Goal: Task Accomplishment & Management: Use online tool/utility

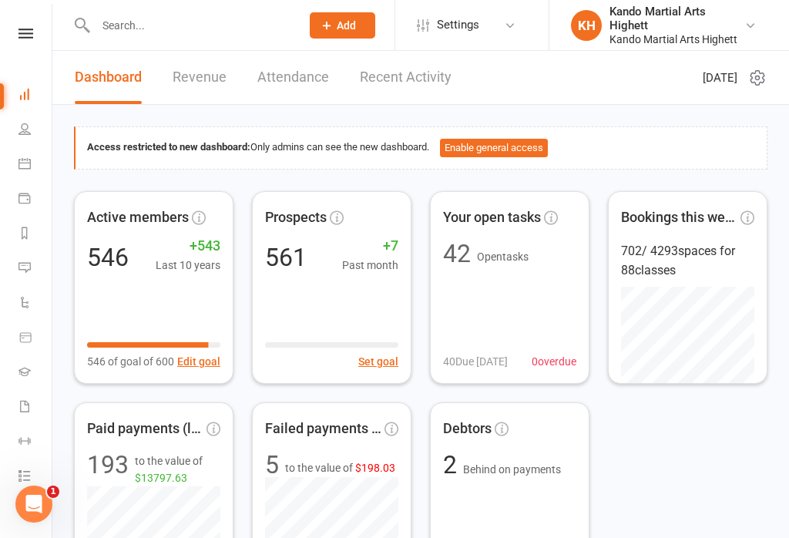
click at [21, 170] on link "Calendar" at bounding box center [35, 165] width 35 height 35
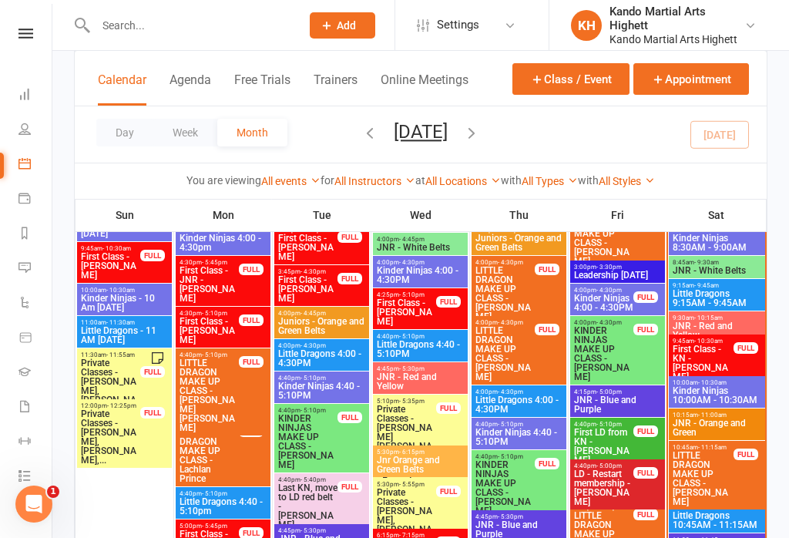
scroll to position [1516, 0]
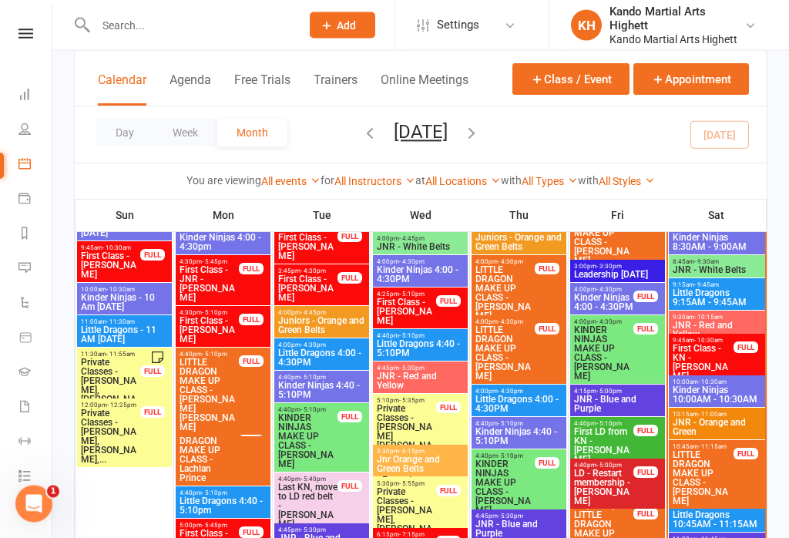
click at [718, 364] on span "First Class - KN - [PERSON_NAME]" at bounding box center [703, 362] width 62 height 37
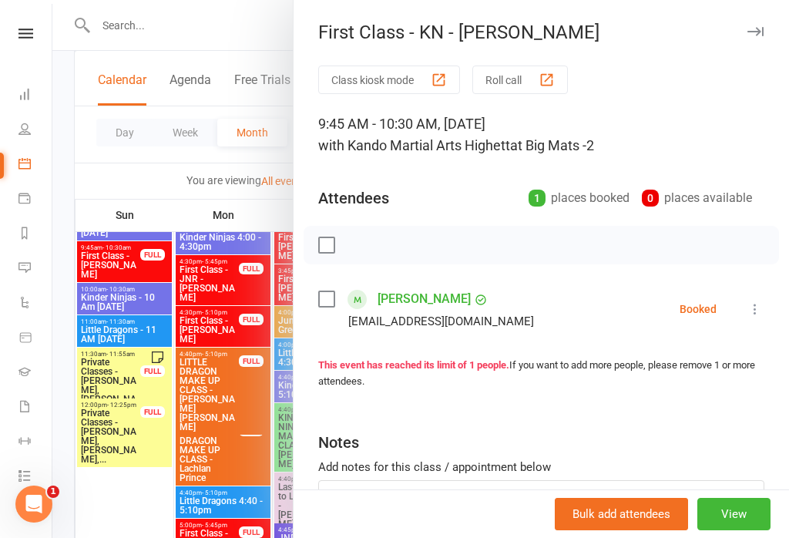
click at [232, 358] on div at bounding box center [420, 269] width 737 height 538
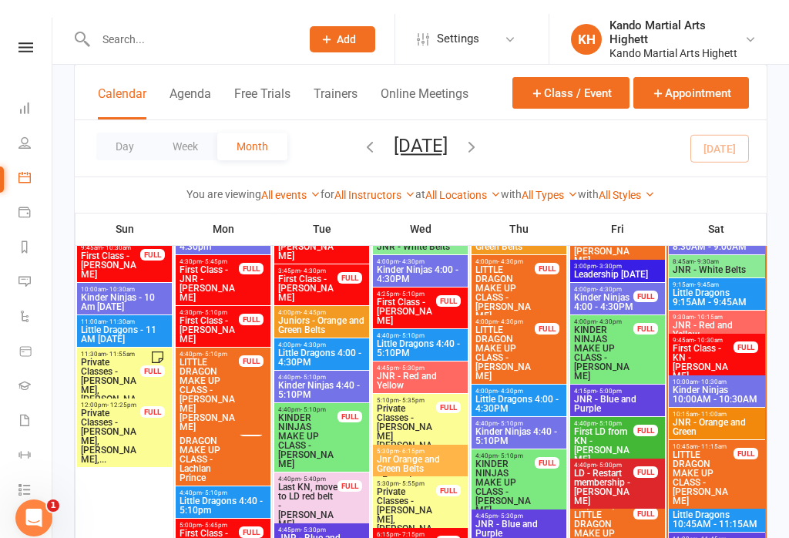
scroll to position [1516, 0]
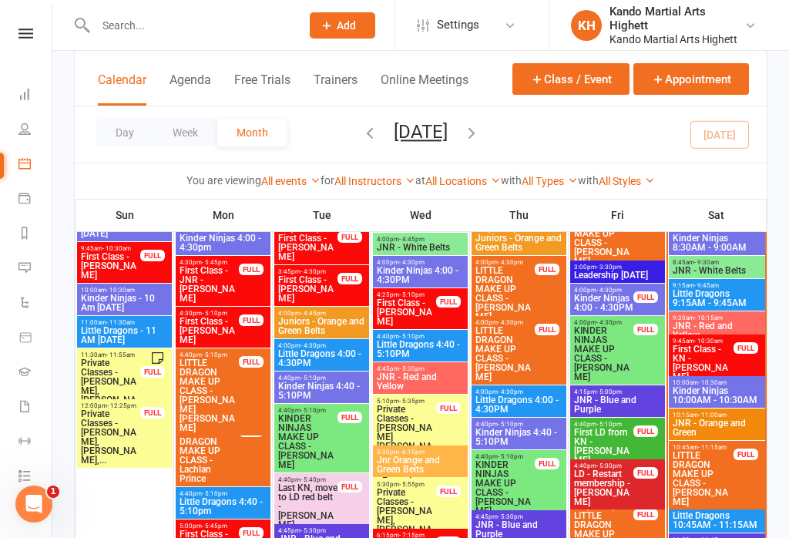
click at [705, 358] on span "First Class - KN - [PERSON_NAME]" at bounding box center [703, 362] width 62 height 37
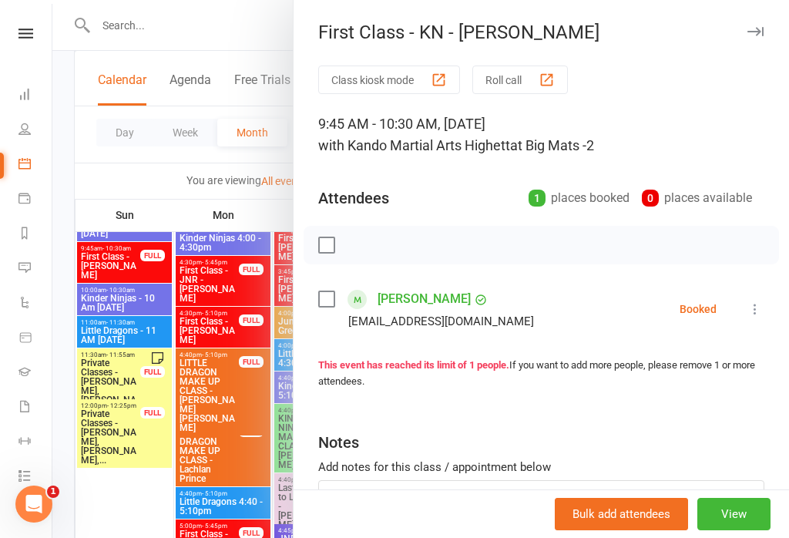
click at [428, 287] on link "[PERSON_NAME]" at bounding box center [424, 299] width 93 height 25
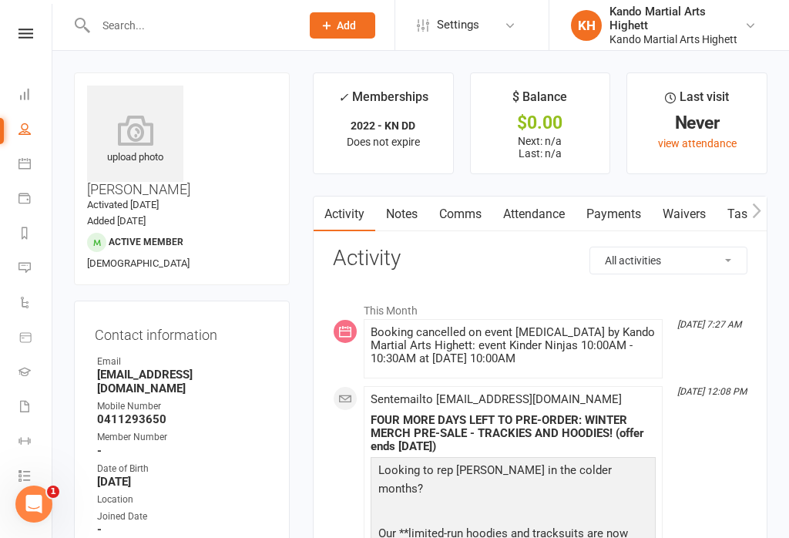
click at [19, 149] on link "Calendar" at bounding box center [35, 165] width 35 height 35
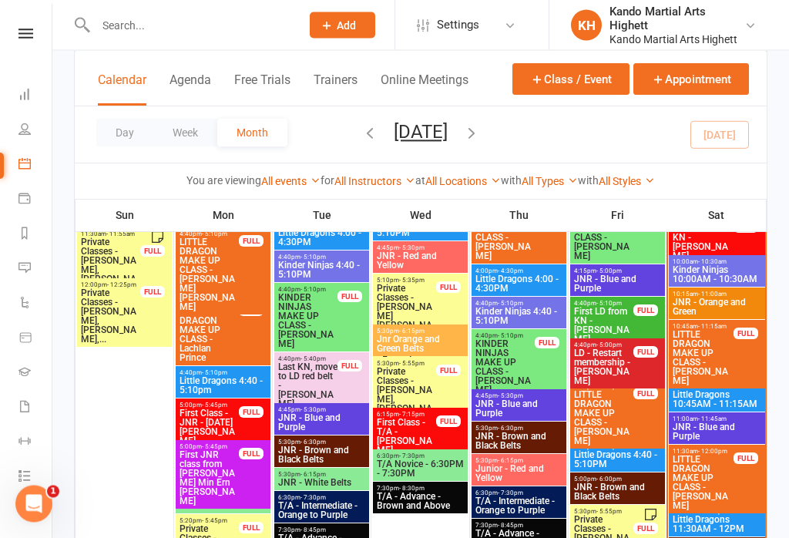
scroll to position [1637, 0]
click at [29, 480] on icon at bounding box center [24, 475] width 12 height 12
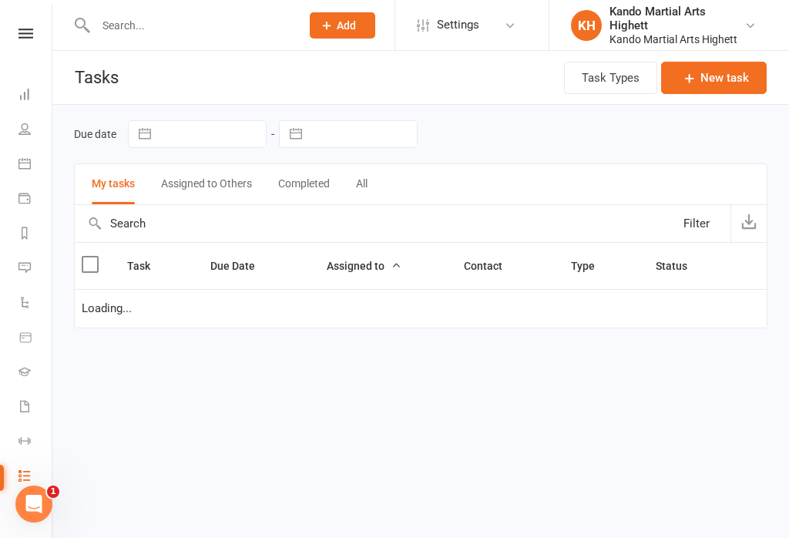
select select "started"
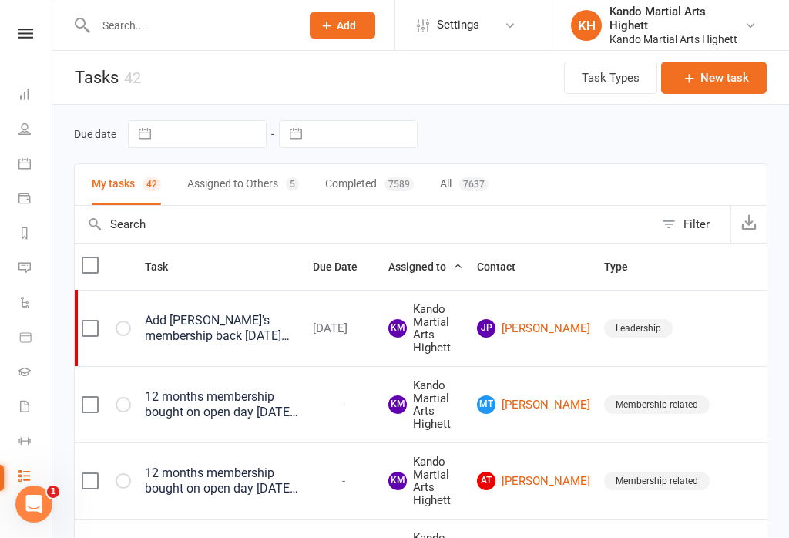
click at [679, 220] on button "Filter" at bounding box center [692, 224] width 76 height 37
select select "incomplete"
select select "started"
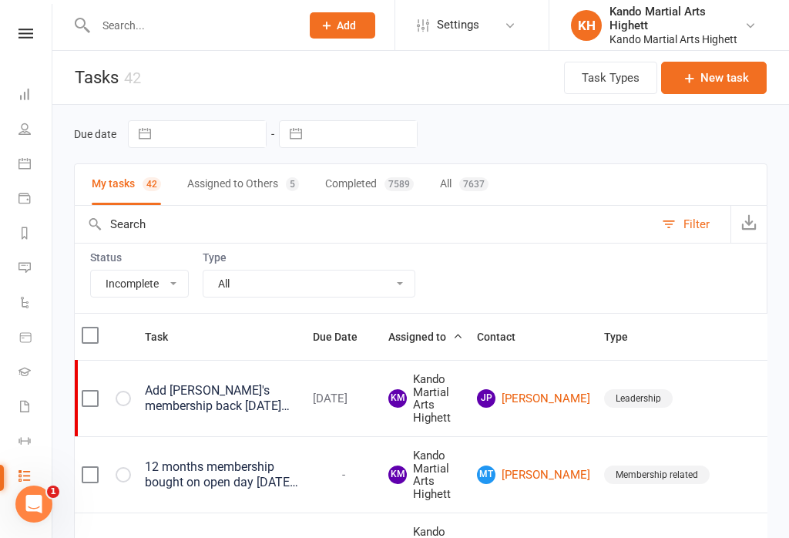
click at [286, 279] on select "All Admin Cancellation Class transfer Courtesy call Create welcome card E-mail …" at bounding box center [308, 283] width 211 height 26
select select "23096"
select select "started"
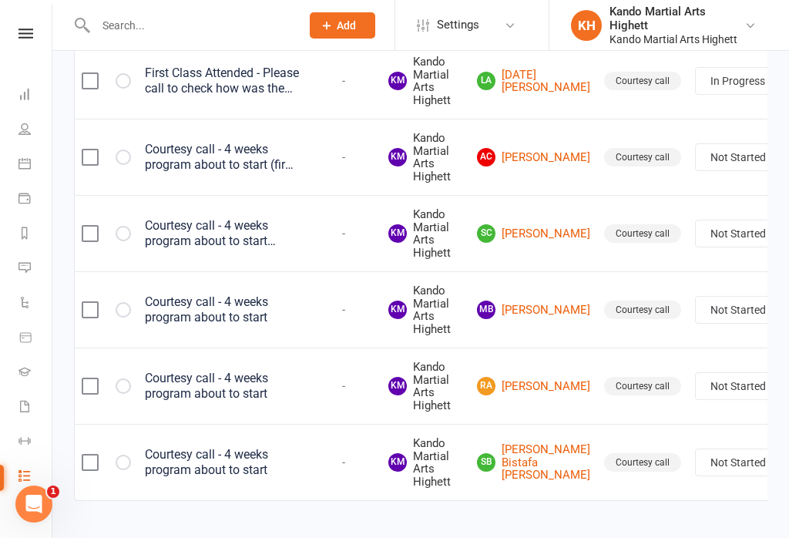
scroll to position [549, 0]
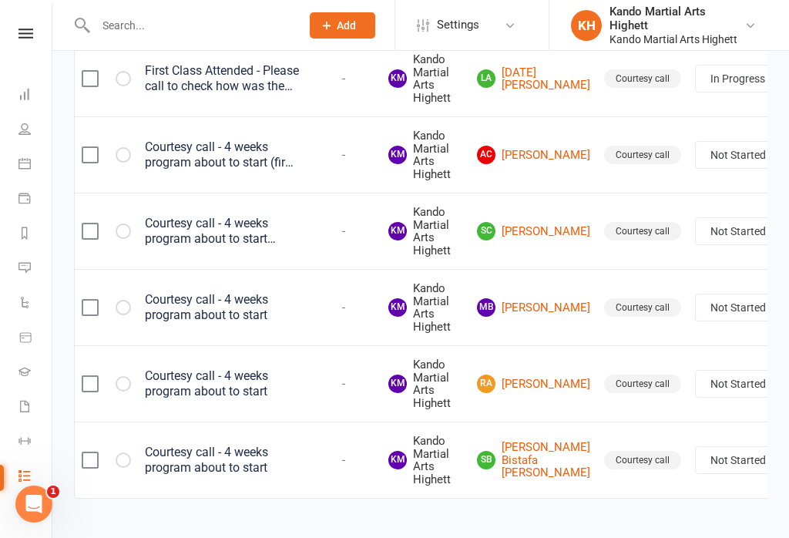
click at [517, 448] on link "[PERSON_NAME] Bistafa [PERSON_NAME]" at bounding box center [533, 460] width 113 height 39
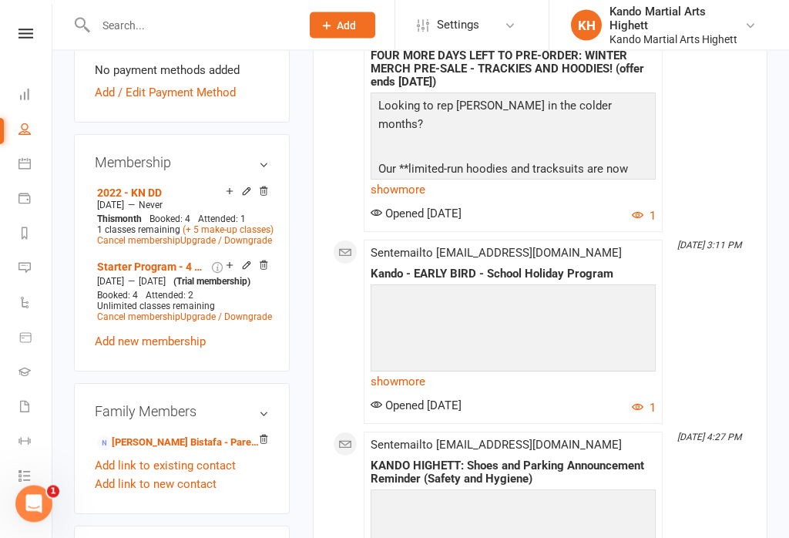
scroll to position [872, 0]
click at [157, 435] on link "[PERSON_NAME] Bistafa - Parent / Guardian" at bounding box center [179, 443] width 164 height 16
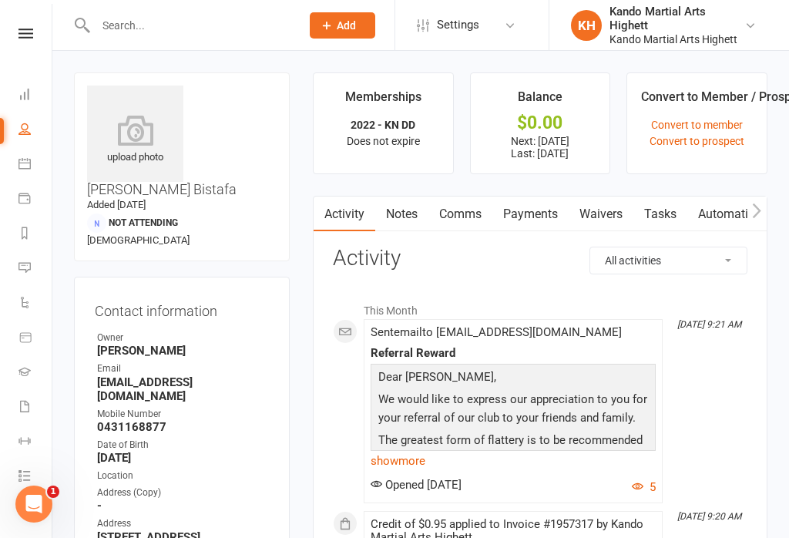
click at [526, 211] on link "Payments" at bounding box center [530, 214] width 76 height 35
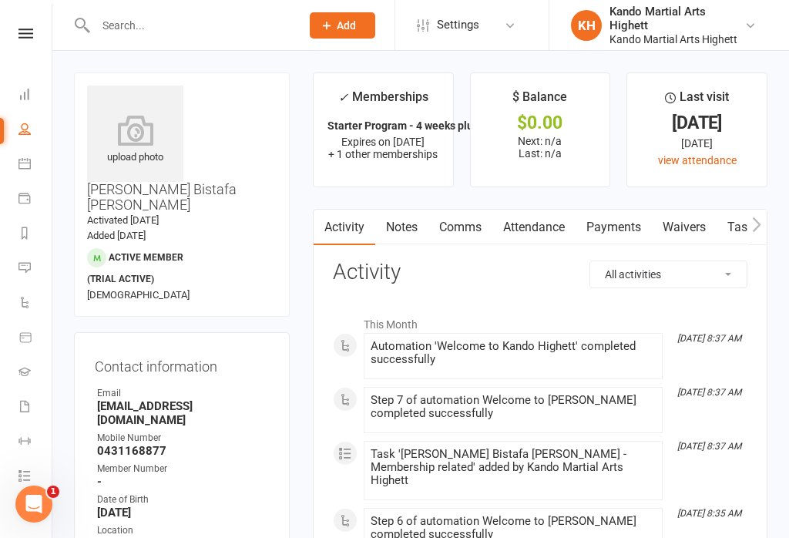
select select "incomplete"
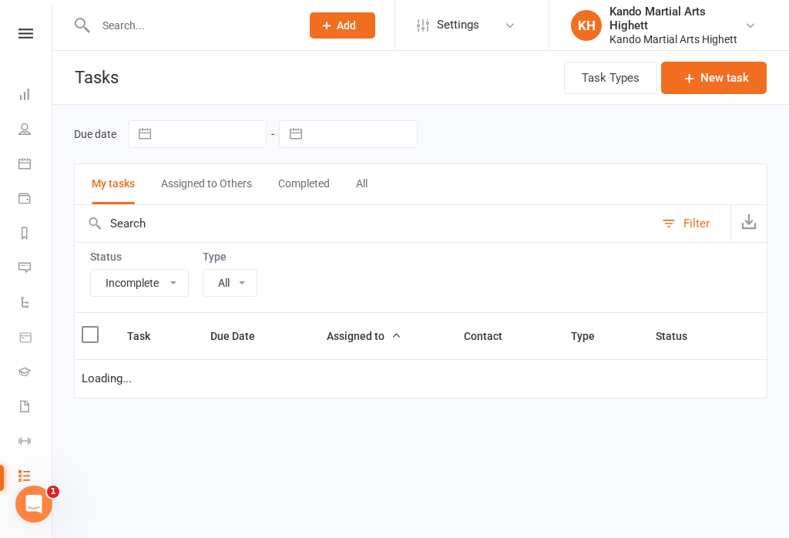
select select "23096"
select select "started"
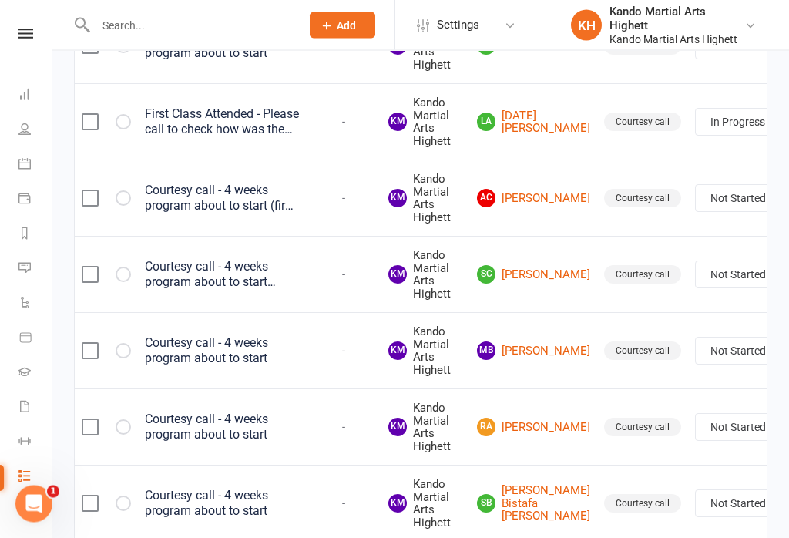
scroll to position [549, 0]
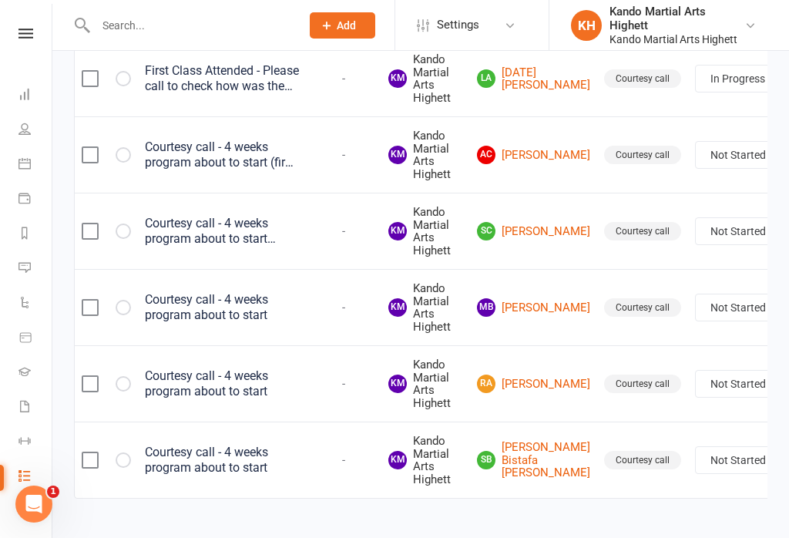
click at [211, 445] on div "Courtesy call - 4 weeks program about to start" at bounding box center [222, 460] width 154 height 31
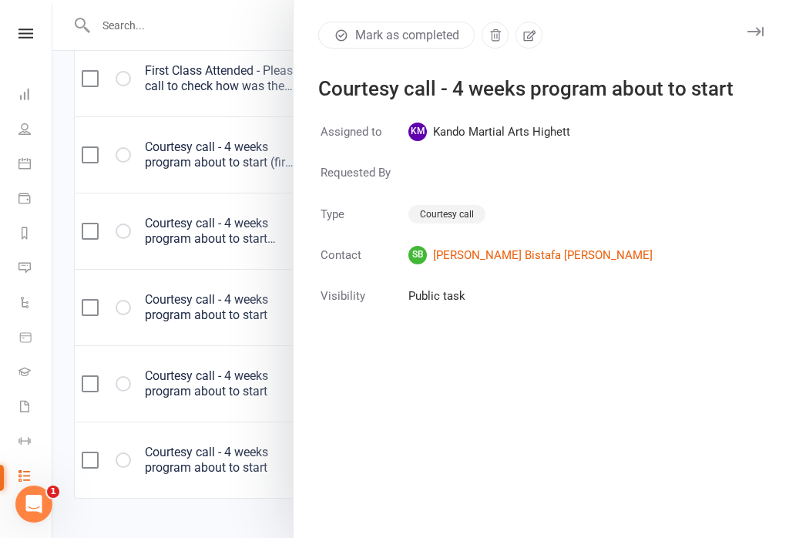
click at [527, 29] on icon "button" at bounding box center [529, 36] width 14 height 14
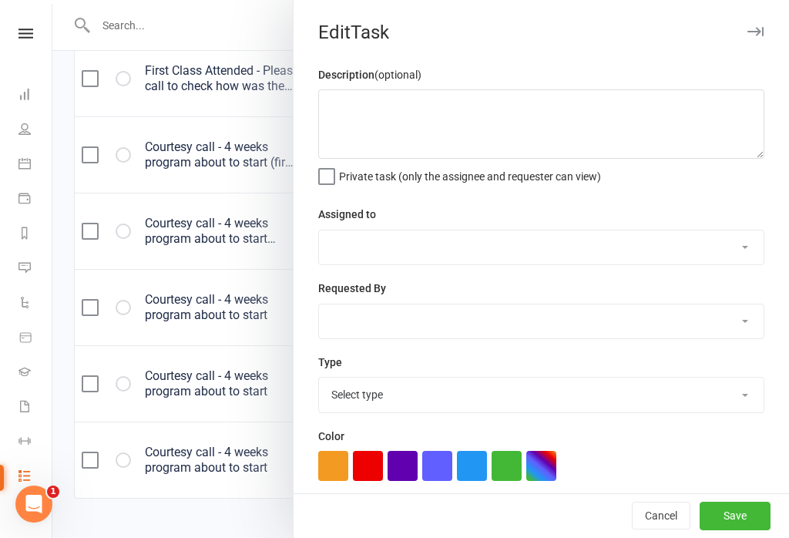
type textarea "Courtesy call - 4 weeks program about to start"
select select "31573"
select select "23096"
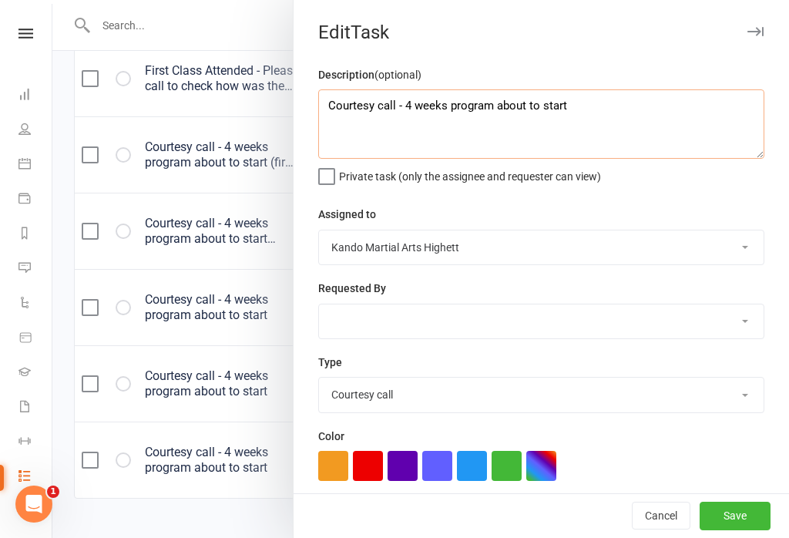
click at [614, 105] on textarea "Courtesy call - 4 weeks program about to start" at bounding box center [541, 123] width 446 height 69
type textarea "Courtesy call - 4 weeks program about to start first payment - [DATE]"
click at [747, 530] on button "Save" at bounding box center [735, 516] width 71 height 28
select select "started"
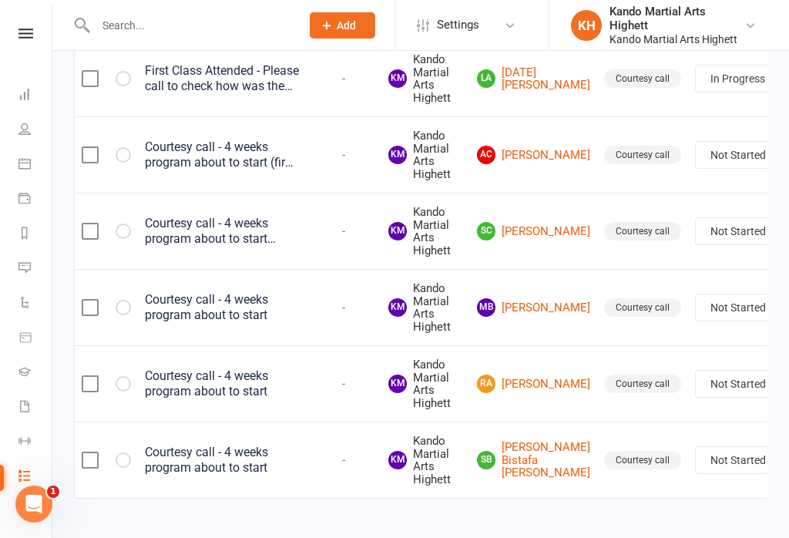
select select "started"
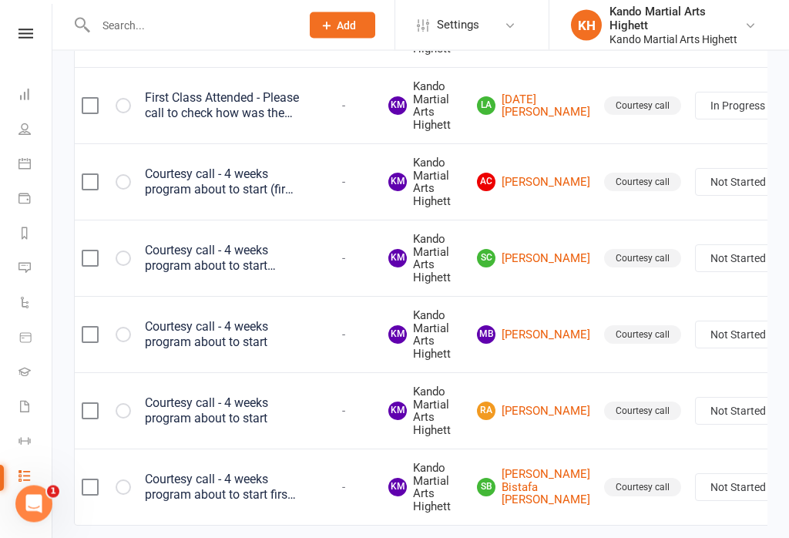
click at [530, 402] on link "RA [PERSON_NAME]" at bounding box center [533, 411] width 113 height 18
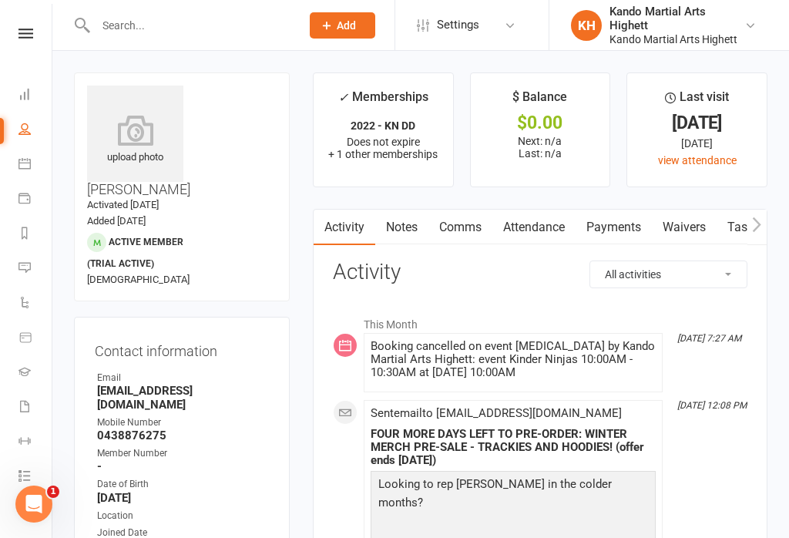
select select "incomplete"
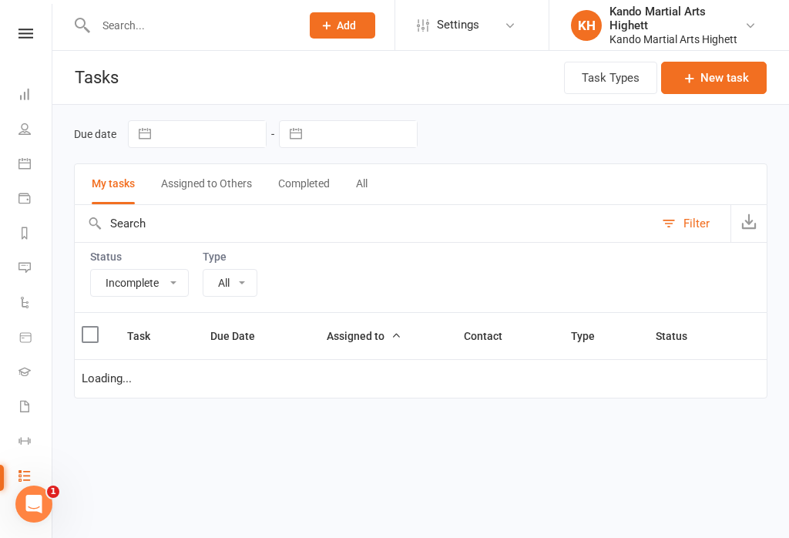
select select "23096"
select select "started"
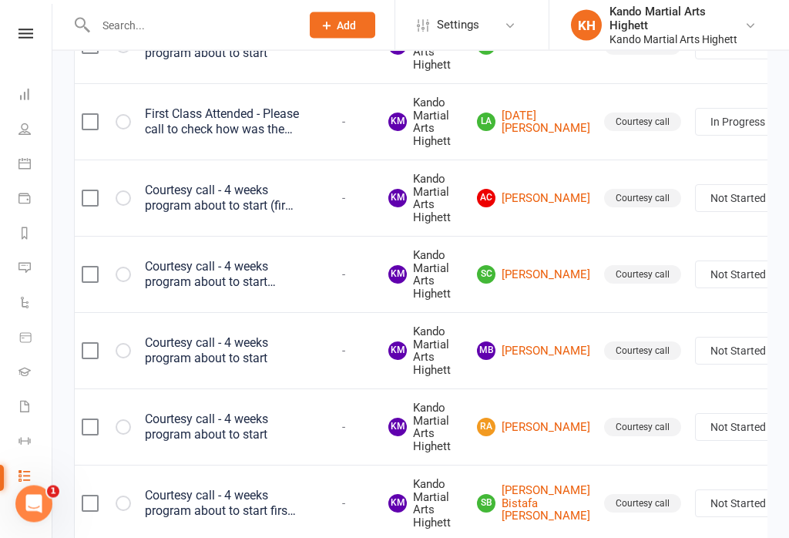
scroll to position [549, 0]
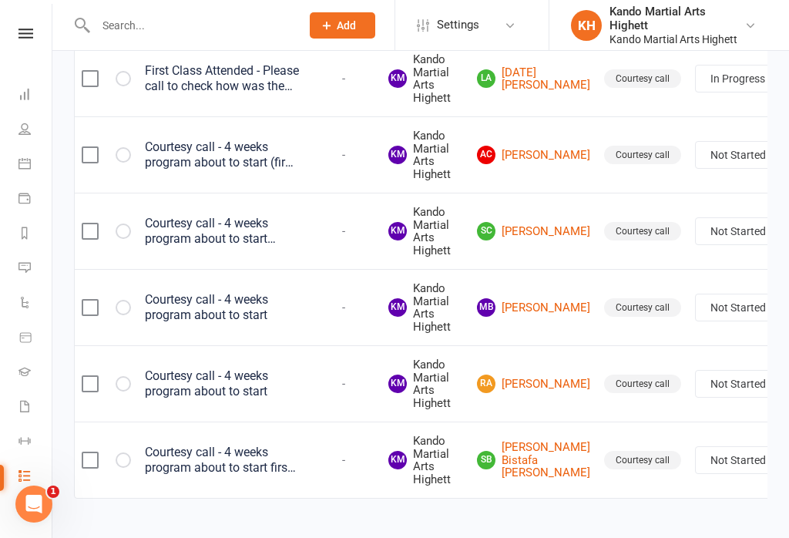
click at [521, 298] on link "MB [PERSON_NAME]" at bounding box center [533, 307] width 113 height 18
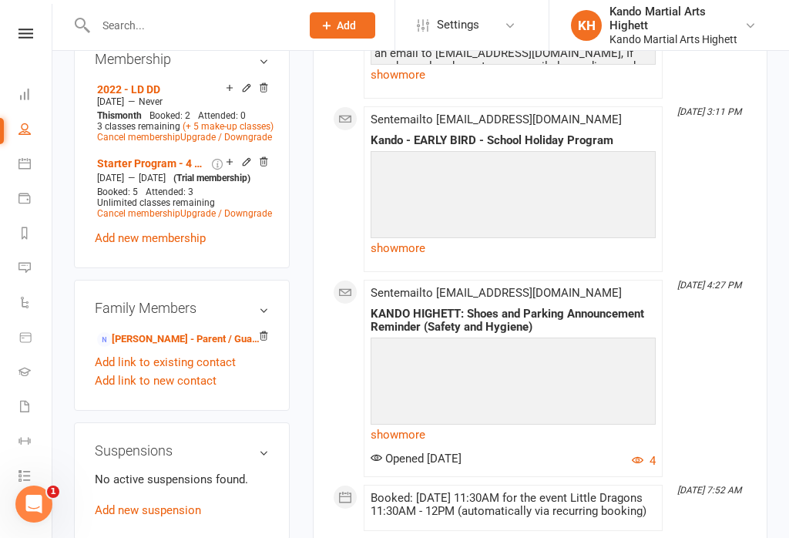
scroll to position [989, 0]
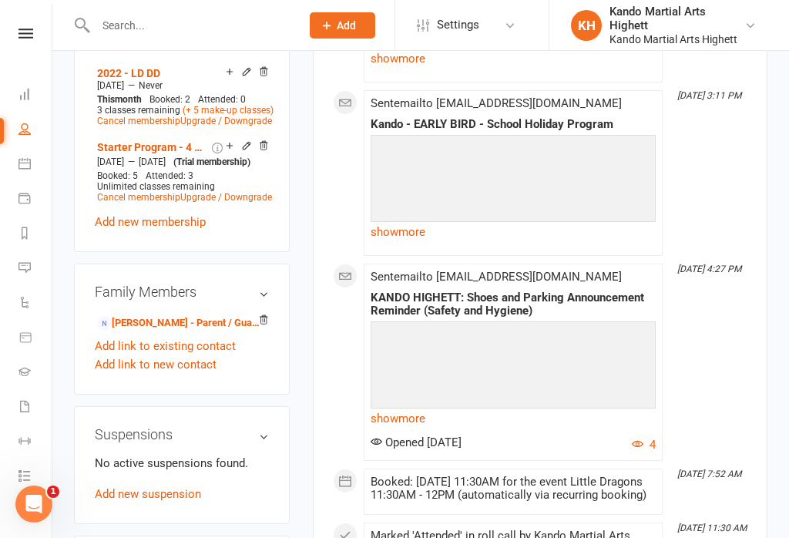
click at [188, 315] on link "[PERSON_NAME] - Parent / Guardian" at bounding box center [179, 323] width 164 height 16
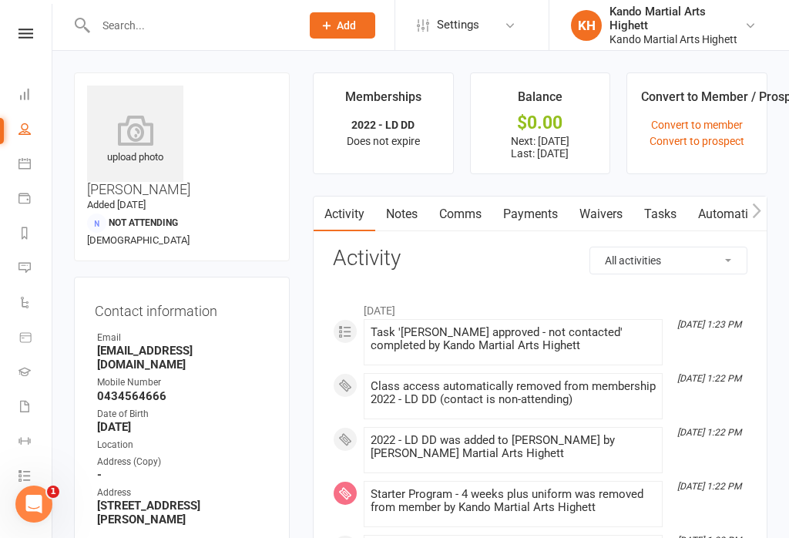
click at [543, 213] on link "Payments" at bounding box center [530, 214] width 76 height 35
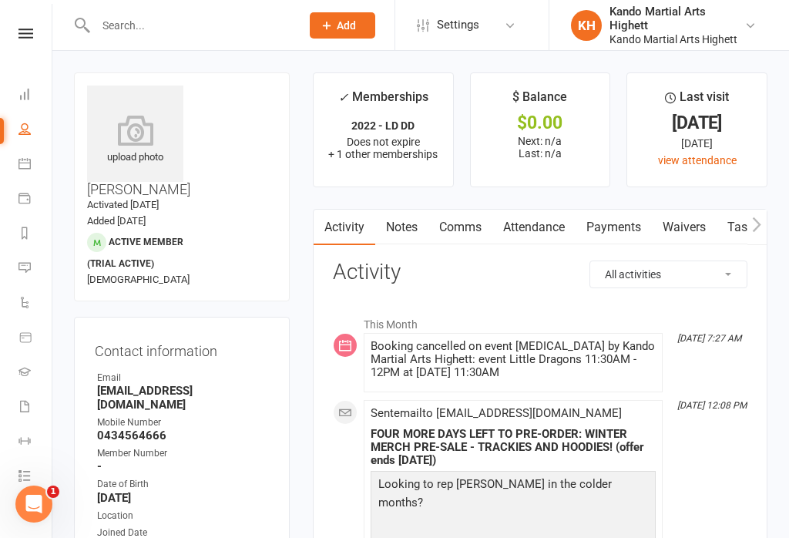
select select "incomplete"
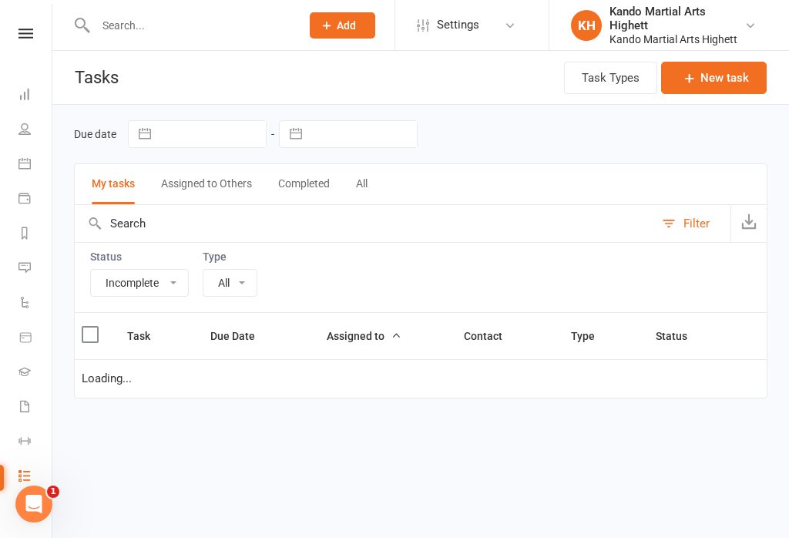
select select "23096"
select select "started"
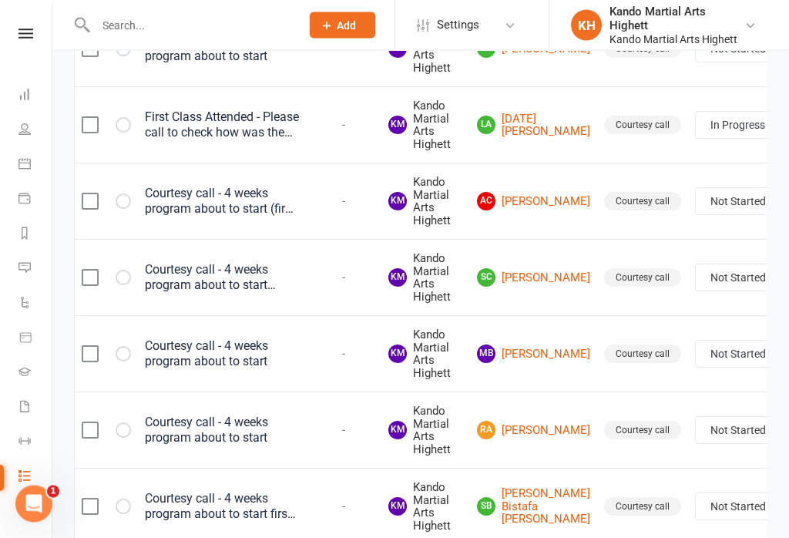
scroll to position [549, 0]
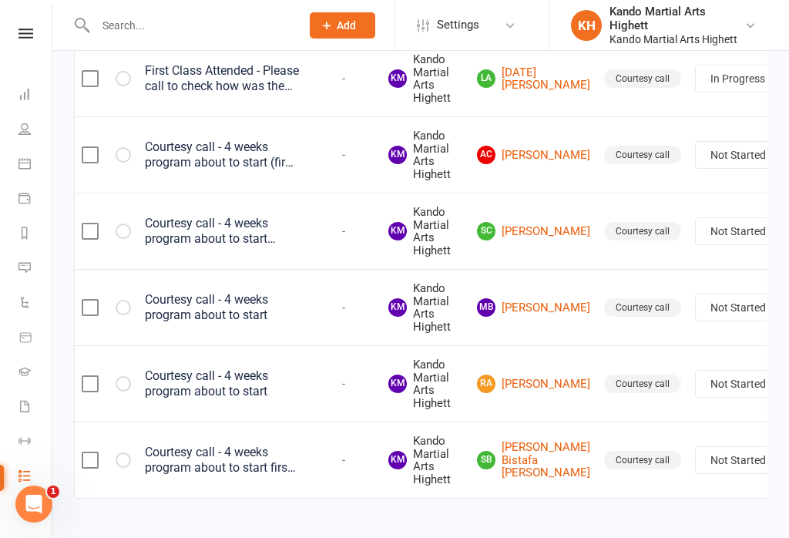
click at [197, 292] on div "Courtesy call - 4 weeks program about to start" at bounding box center [222, 307] width 154 height 31
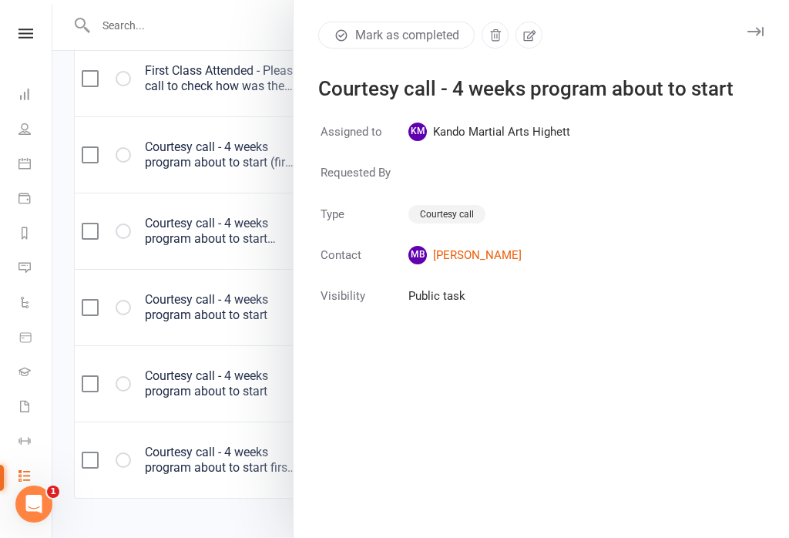
click at [531, 40] on icon "button" at bounding box center [529, 35] width 12 height 11
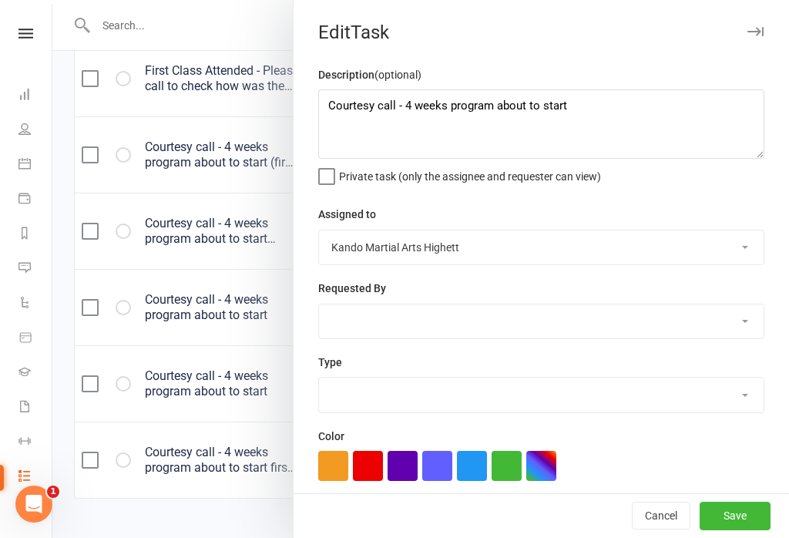
select select "23096"
click at [639, 116] on textarea "Courtesy call - 4 weeks program about to start" at bounding box center [541, 123] width 446 height 69
type textarea "Courtesy call - 4 weeks program about to start first payment - [DATE]"
click at [743, 530] on button "Save" at bounding box center [735, 516] width 71 height 28
select select "started"
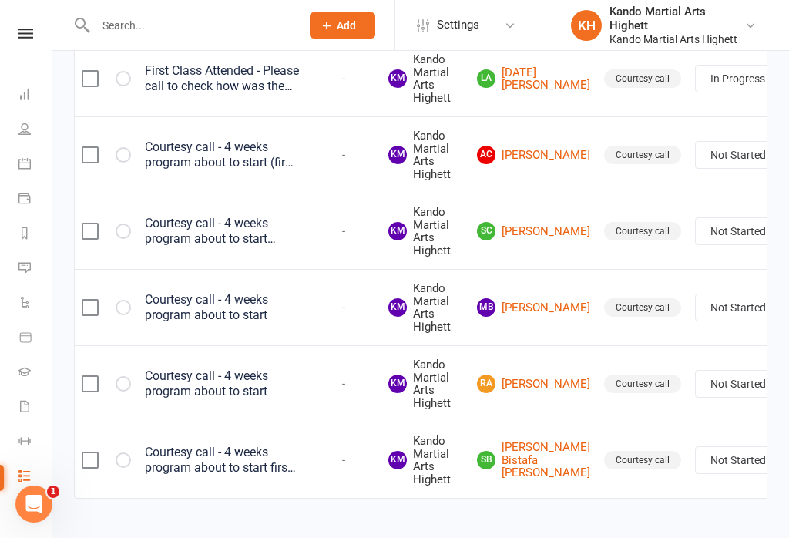
select select "started"
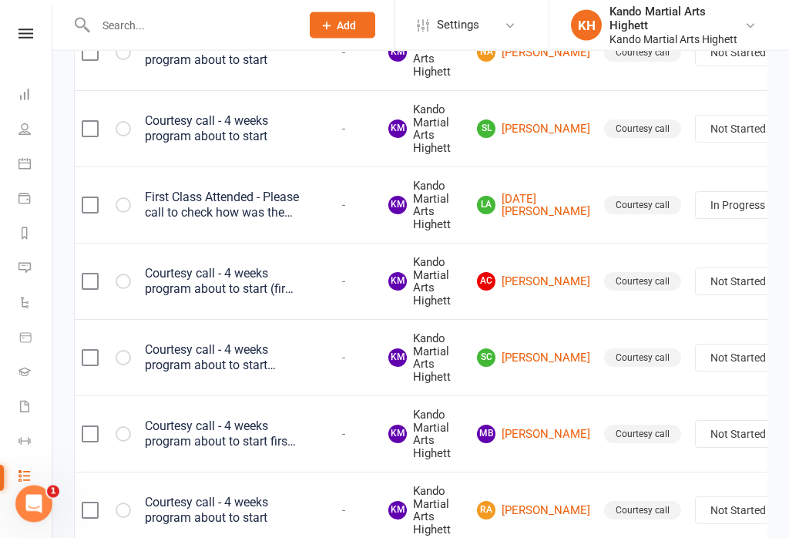
click at [522, 200] on link "LA [DATE][PERSON_NAME]" at bounding box center [533, 205] width 113 height 25
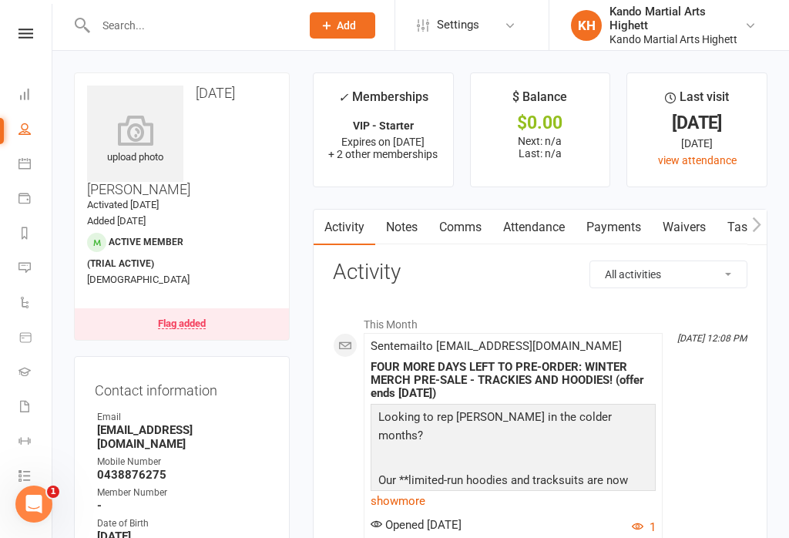
select select "incomplete"
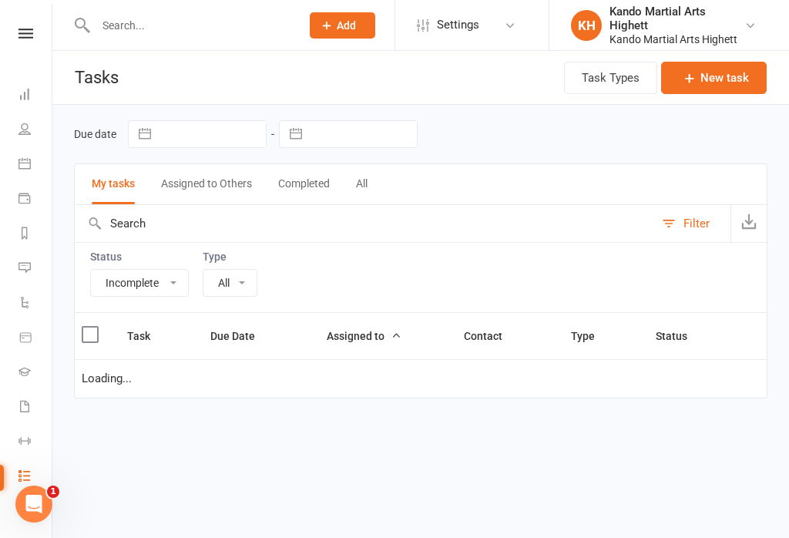
select select "23096"
select select "started"
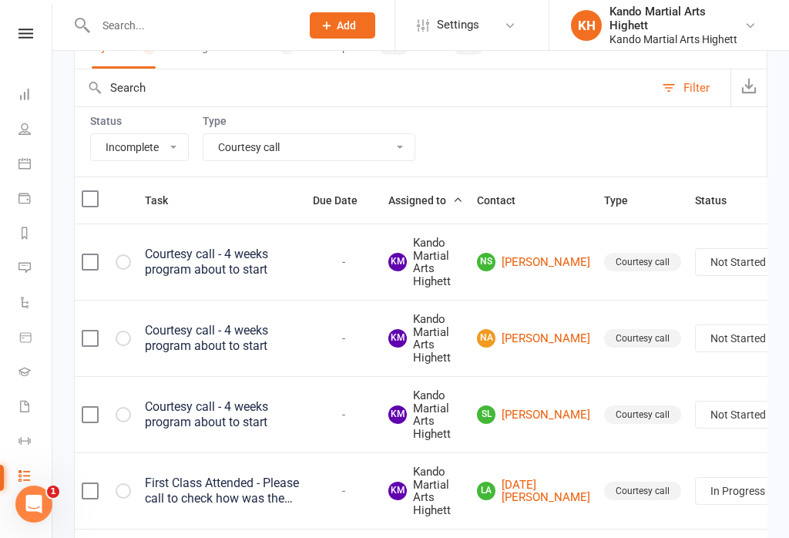
scroll to position [139, 0]
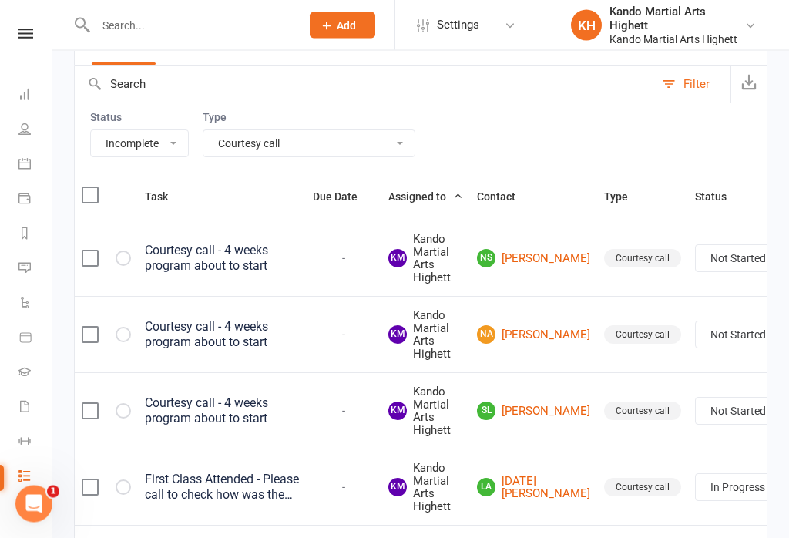
click at [512, 259] on link "NS [PERSON_NAME]" at bounding box center [533, 259] width 113 height 18
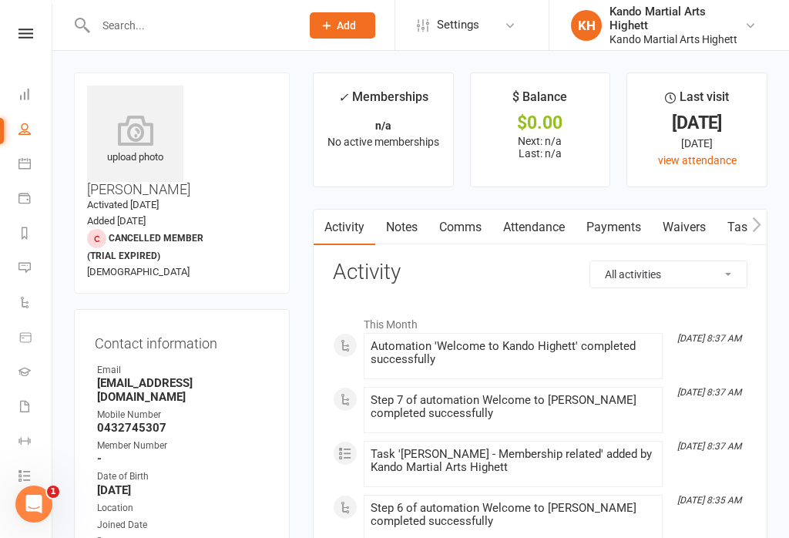
select select "incomplete"
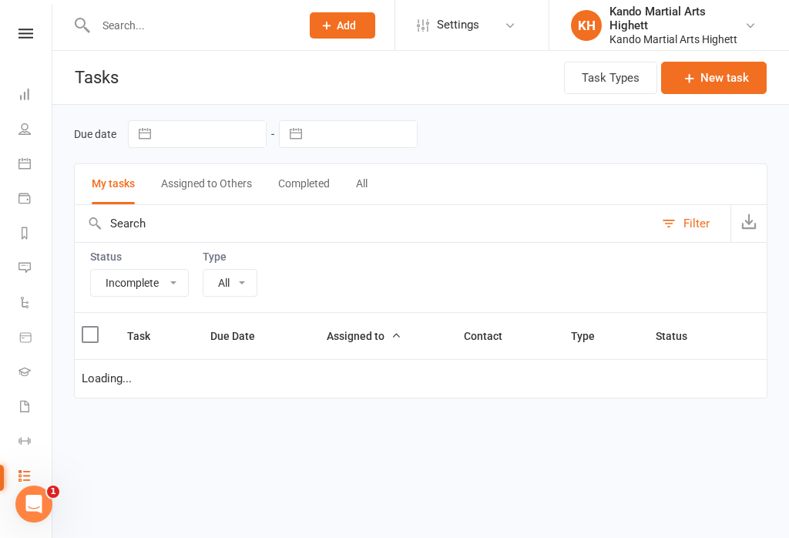
select select "23096"
select select "started"
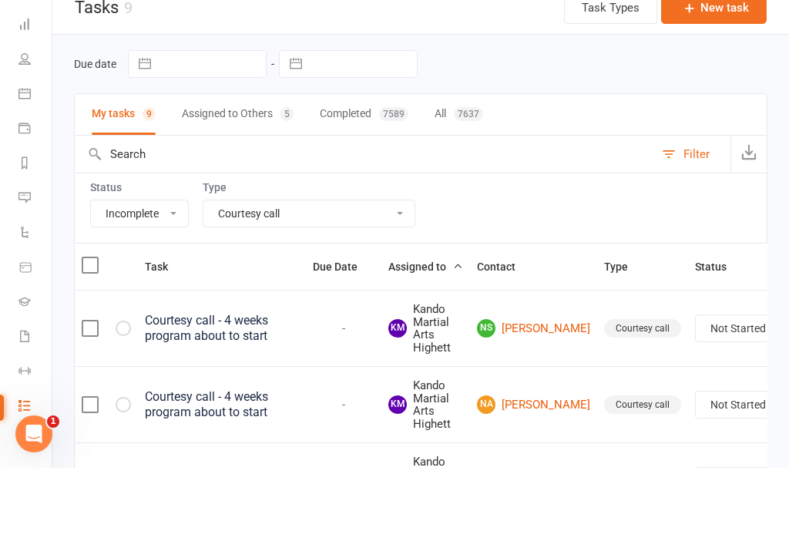
scroll to position [136, 0]
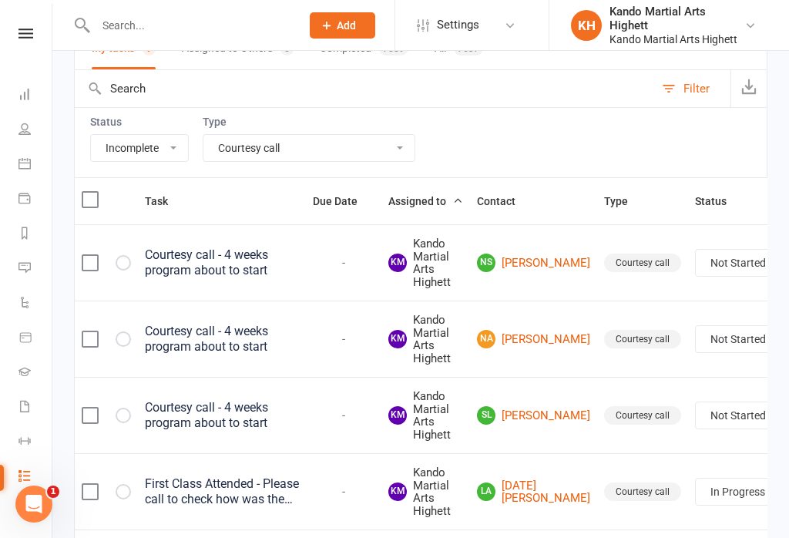
click at [696, 257] on select "Not Started In Progress Waiting Complete" at bounding box center [753, 263] width 114 height 26
select select "unstarted"
select select "started"
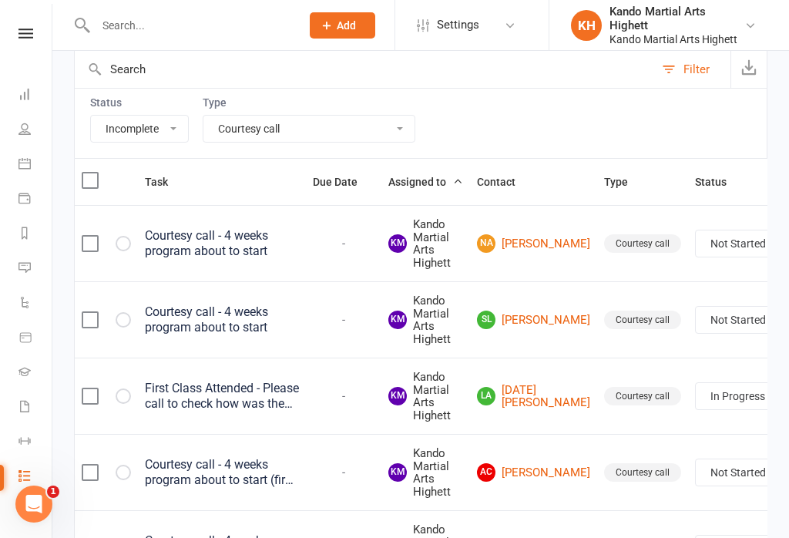
scroll to position [166, 0]
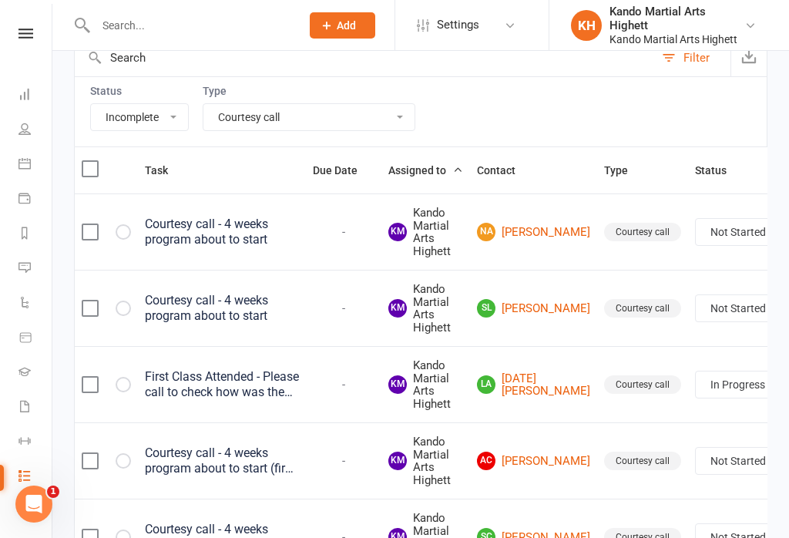
click at [506, 299] on link "SL [PERSON_NAME]" at bounding box center [533, 308] width 113 height 18
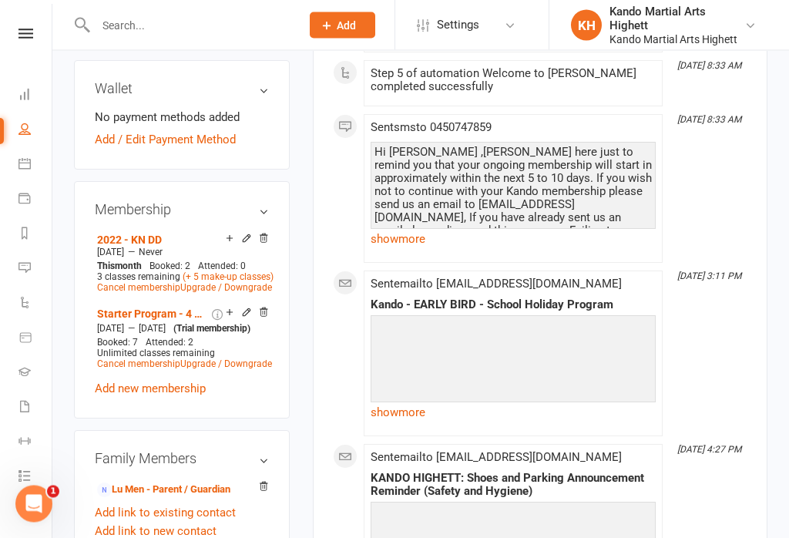
scroll to position [809, 0]
click at [151, 482] on link "Lu Men - Parent / Guardian" at bounding box center [163, 490] width 133 height 16
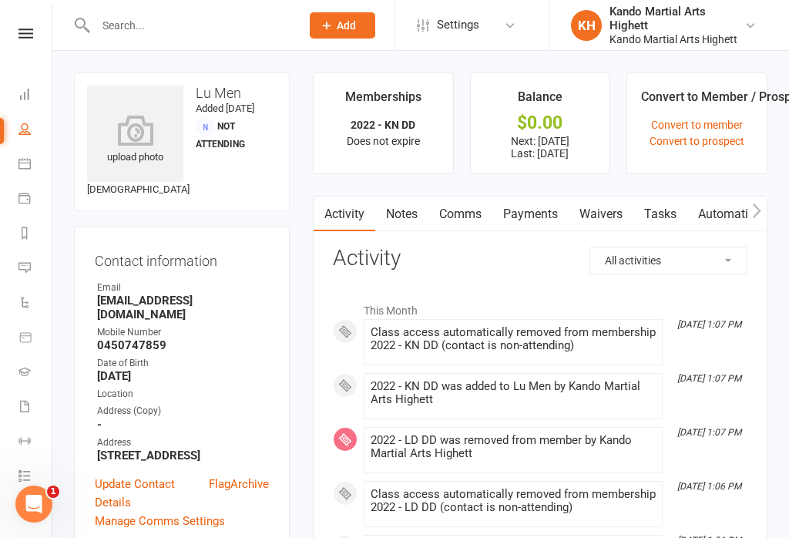
click at [539, 207] on link "Payments" at bounding box center [530, 214] width 76 height 35
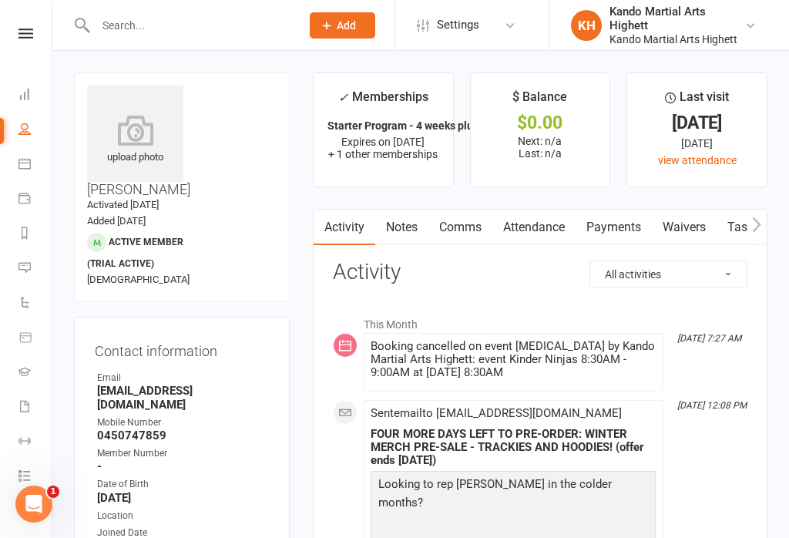
select select "incomplete"
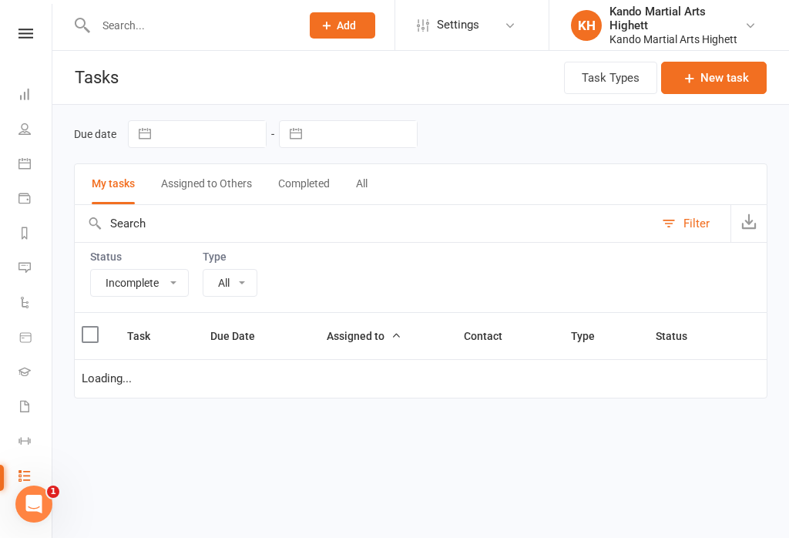
select select "23096"
select select "started"
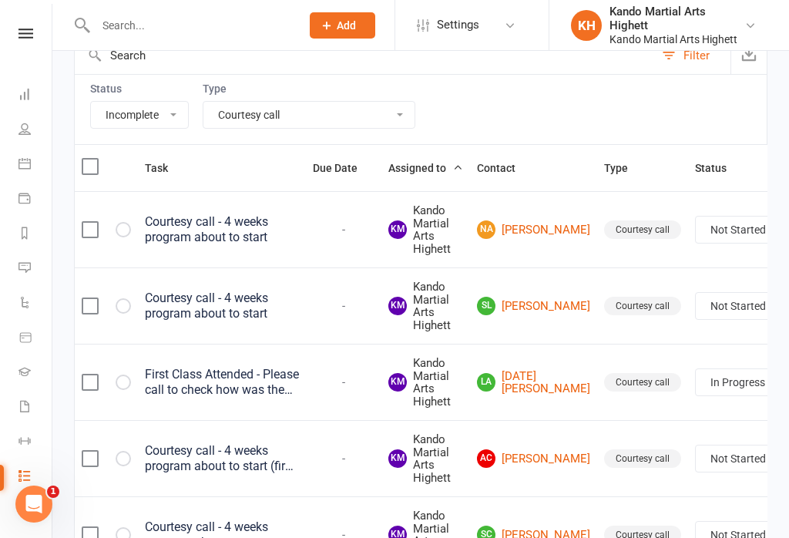
scroll to position [170, 0]
click at [207, 296] on div "Courtesy call - 4 weeks program about to start" at bounding box center [222, 305] width 154 height 31
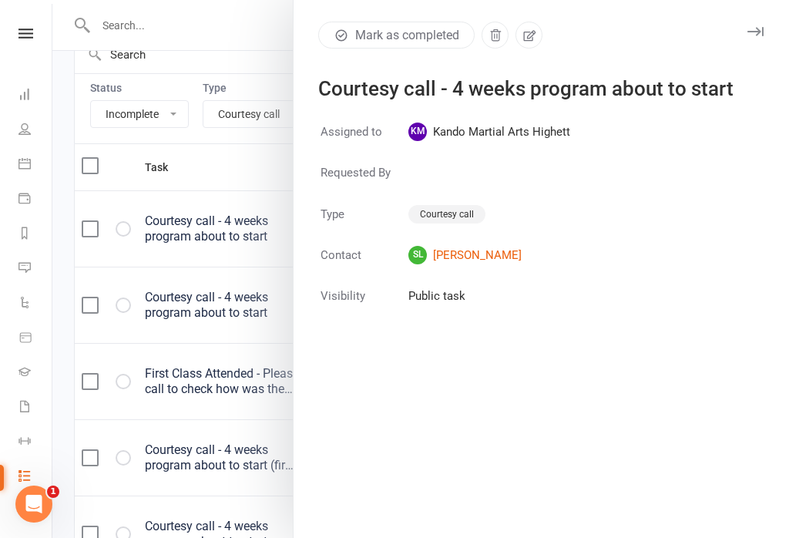
click at [526, 39] on icon "button" at bounding box center [529, 35] width 12 height 11
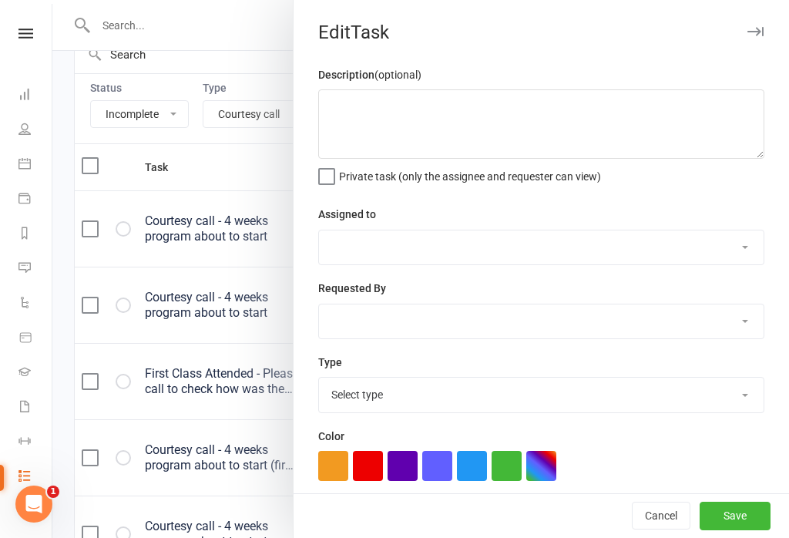
type textarea "Courtesy call - 4 weeks program about to start"
select select "31573"
select select "23096"
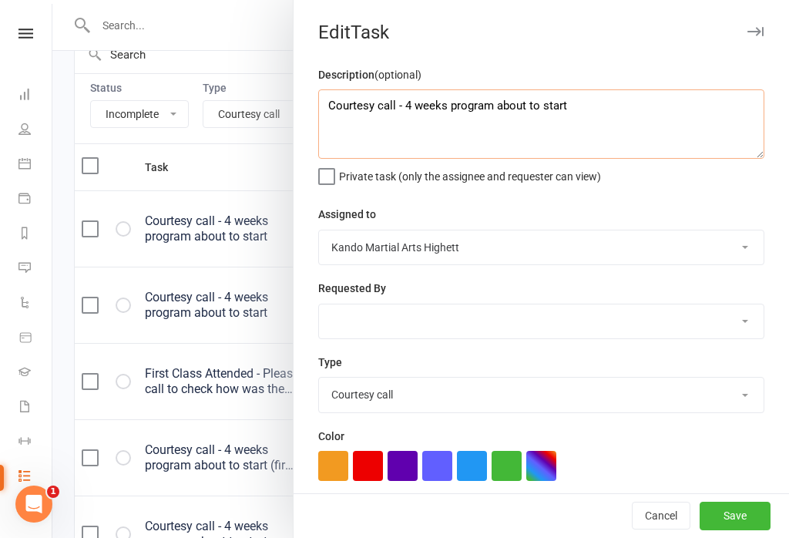
click at [613, 104] on textarea "Courtesy call - 4 weeks program about to start" at bounding box center [541, 123] width 446 height 69
type textarea "Courtesy call - 4 weeks program about to start first payment [DATE]"
click at [751, 530] on button "Save" at bounding box center [735, 516] width 71 height 28
select select "started"
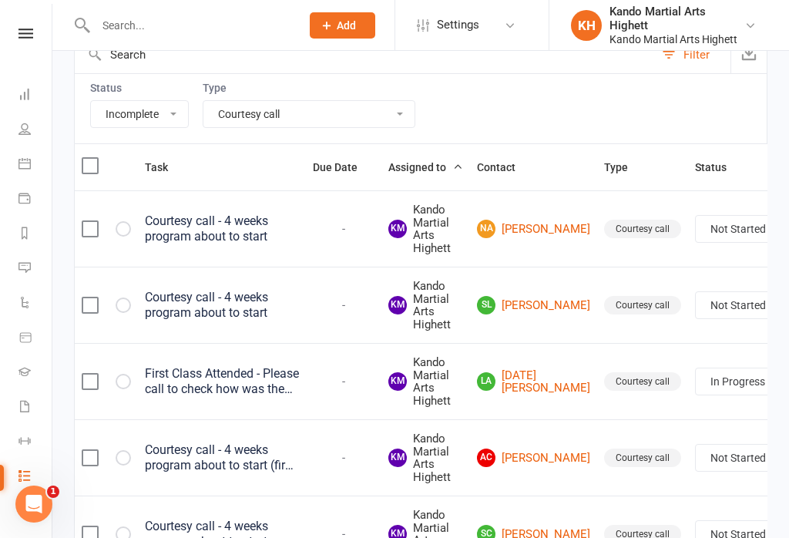
select select "started"
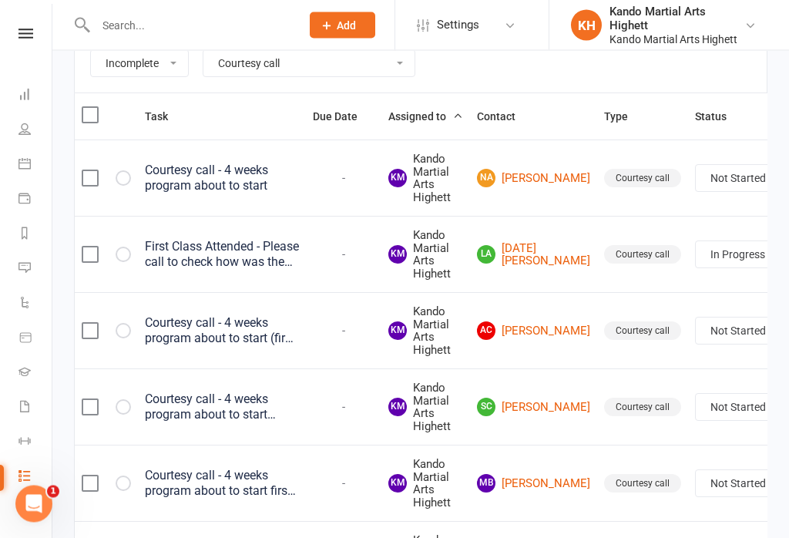
scroll to position [125, 0]
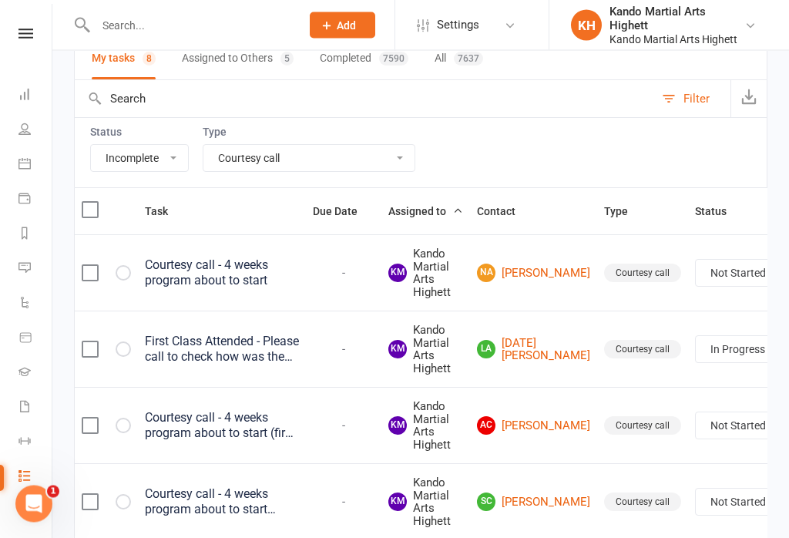
click at [597, 397] on td "Courtesy call" at bounding box center [642, 426] width 91 height 76
click at [502, 277] on link "NA [PERSON_NAME]" at bounding box center [533, 273] width 113 height 18
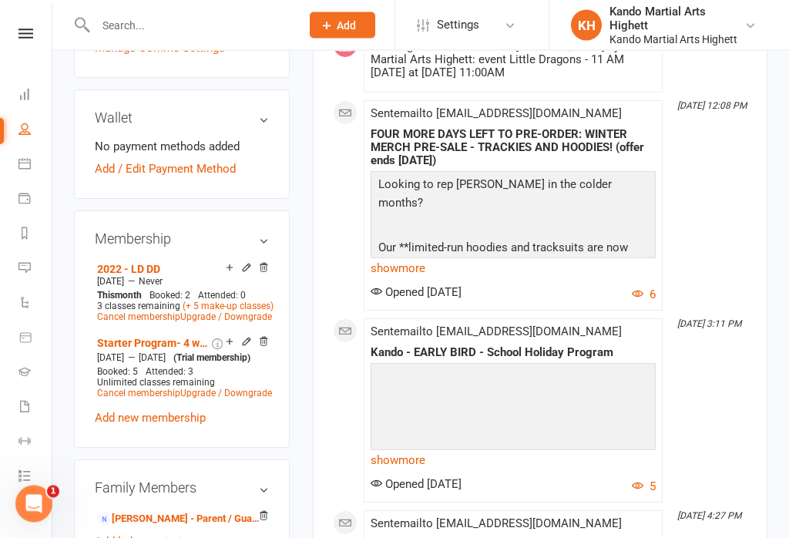
scroll to position [780, 0]
click at [143, 511] on link "[PERSON_NAME] - Parent / Guardian" at bounding box center [179, 519] width 164 height 16
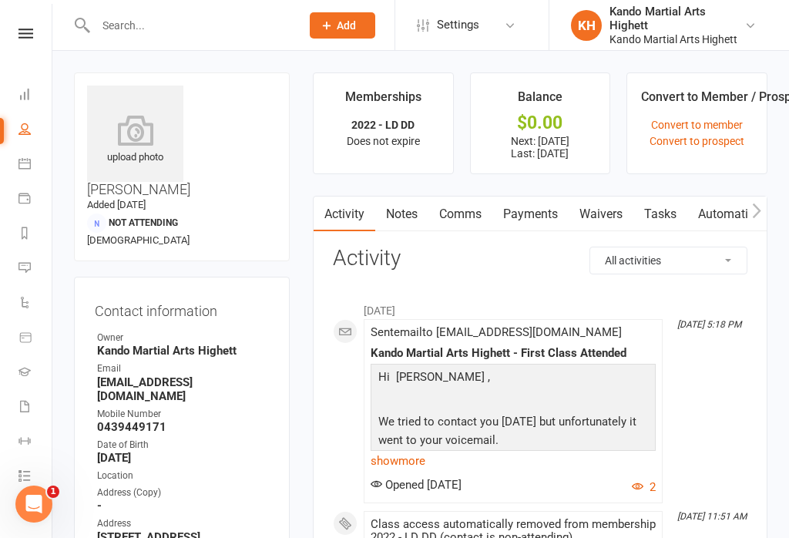
click at [529, 211] on link "Payments" at bounding box center [530, 214] width 76 height 35
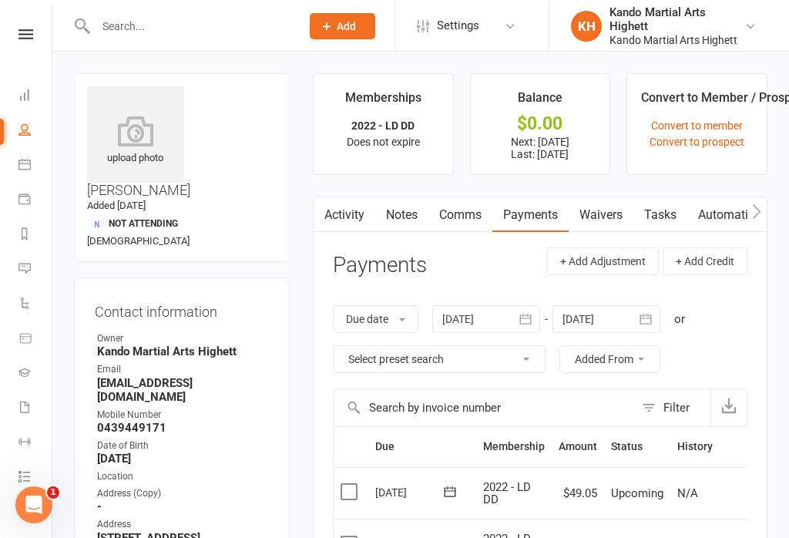
scroll to position [24, 0]
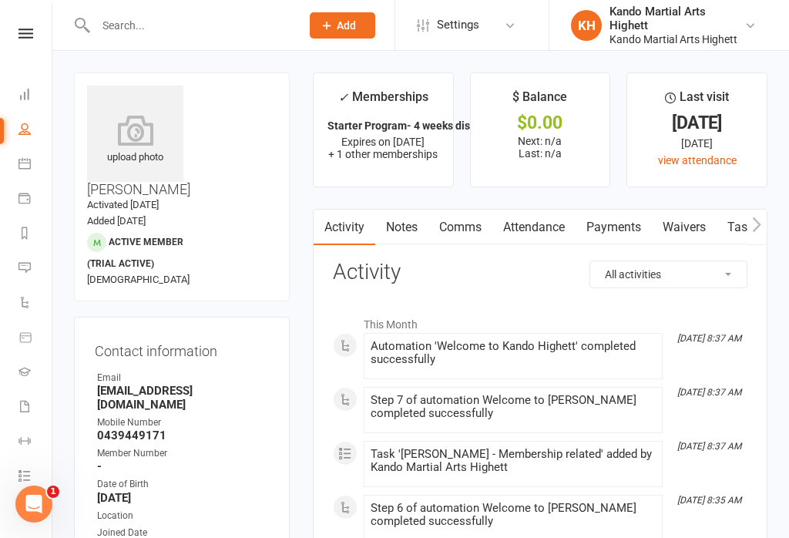
select select "incomplete"
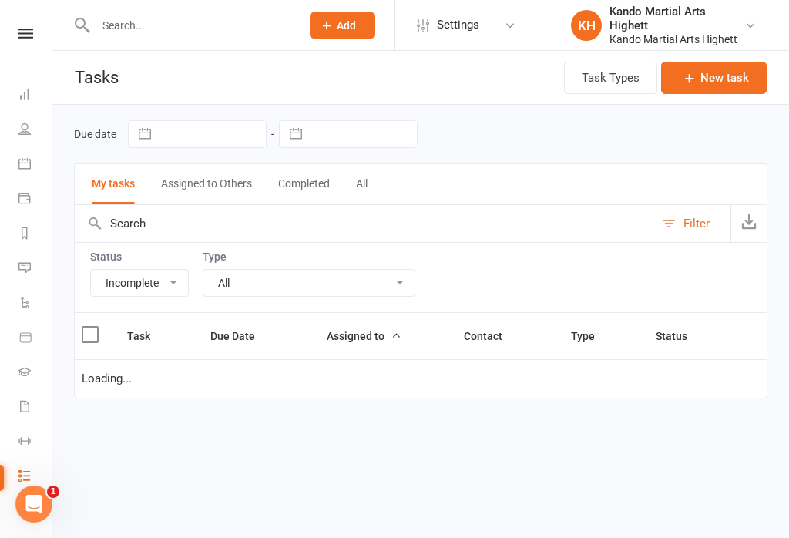
select select "23096"
select select "started"
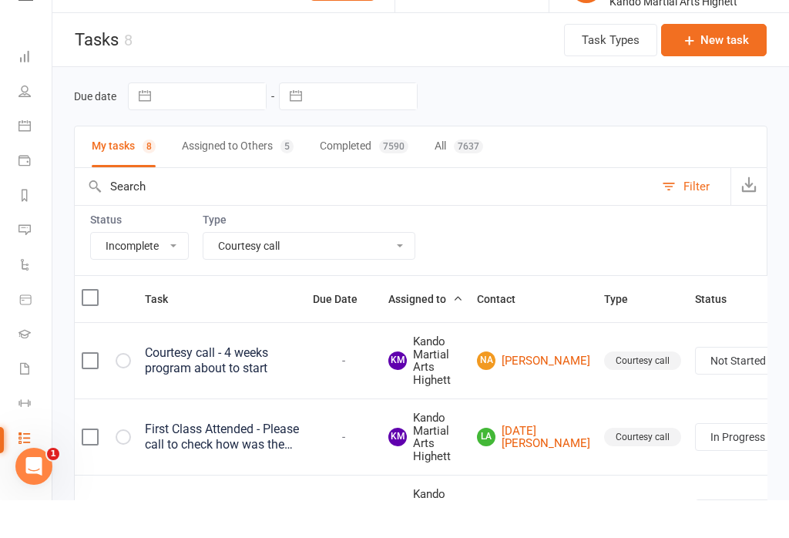
scroll to position [62, 0]
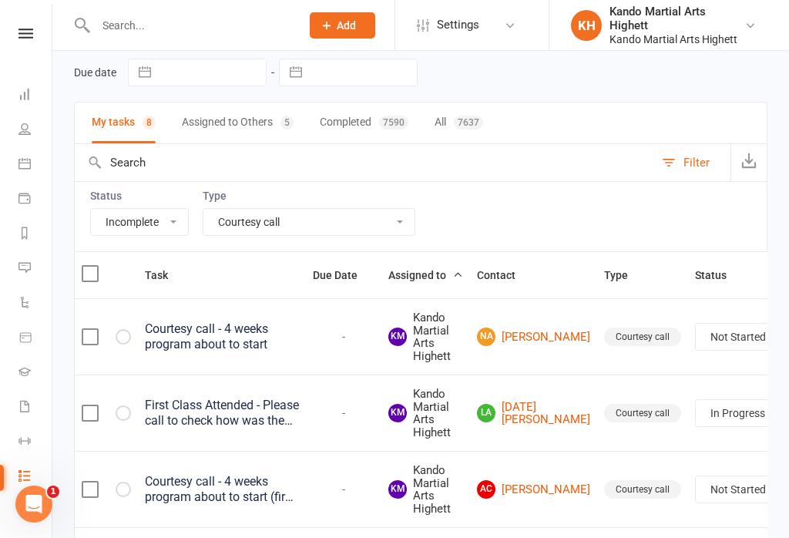
click at [217, 348] on div "Courtesy call - 4 weeks program about to start" at bounding box center [222, 336] width 154 height 31
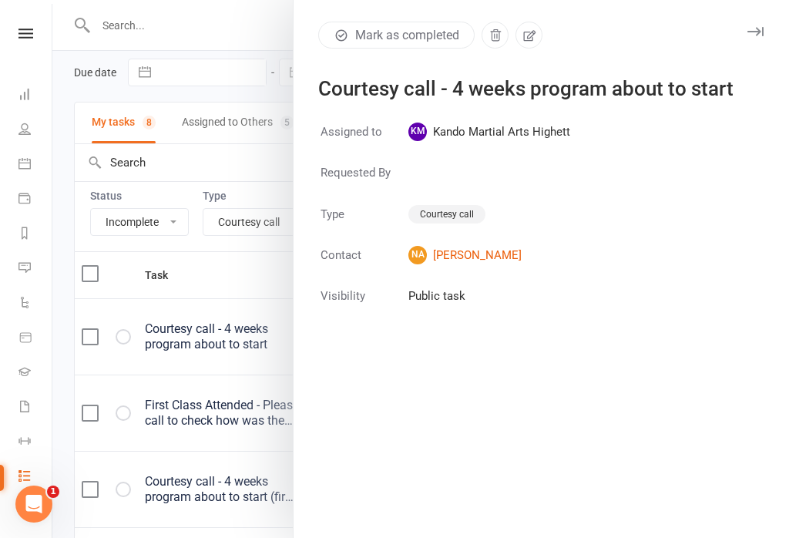
click at [527, 36] on icon "button" at bounding box center [529, 36] width 14 height 14
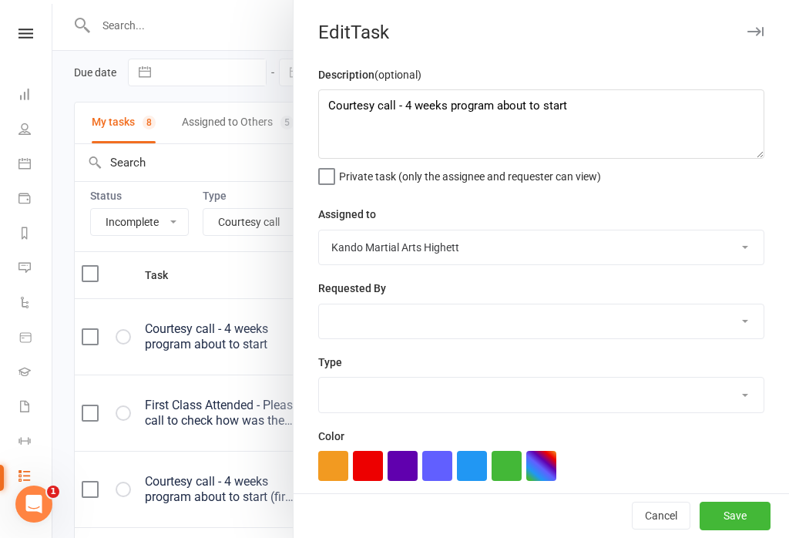
select select "23096"
click at [648, 114] on textarea "Courtesy call - 4 weeks program about to start" at bounding box center [541, 123] width 446 height 69
type textarea "Courtesy call - 4 weeks program about to start first payment - [DATE]"
click at [731, 530] on button "Save" at bounding box center [735, 516] width 71 height 28
select select "started"
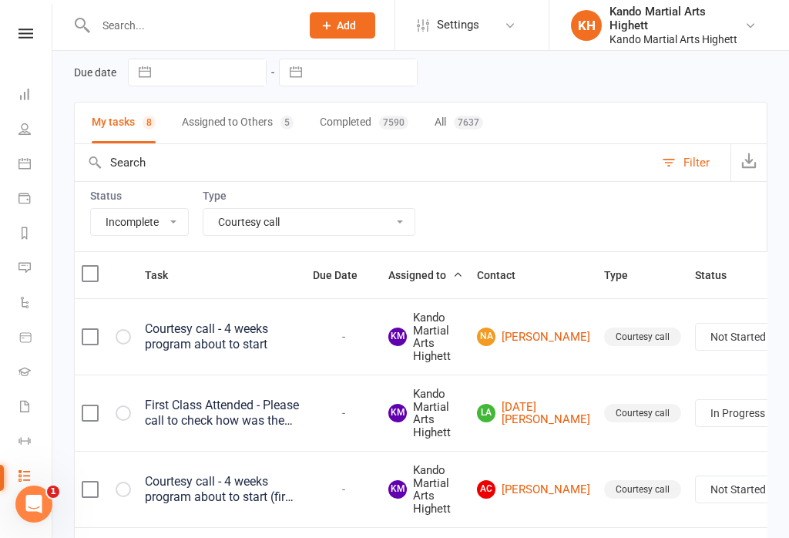
select select "started"
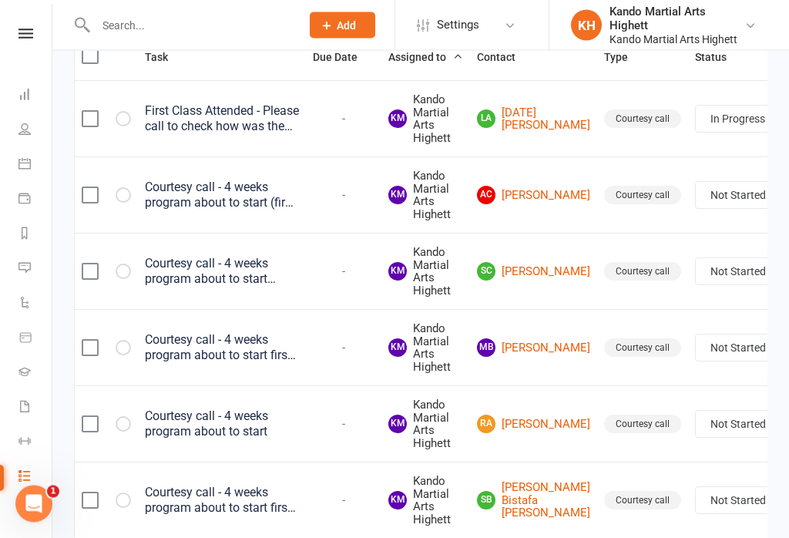
scroll to position [304, 0]
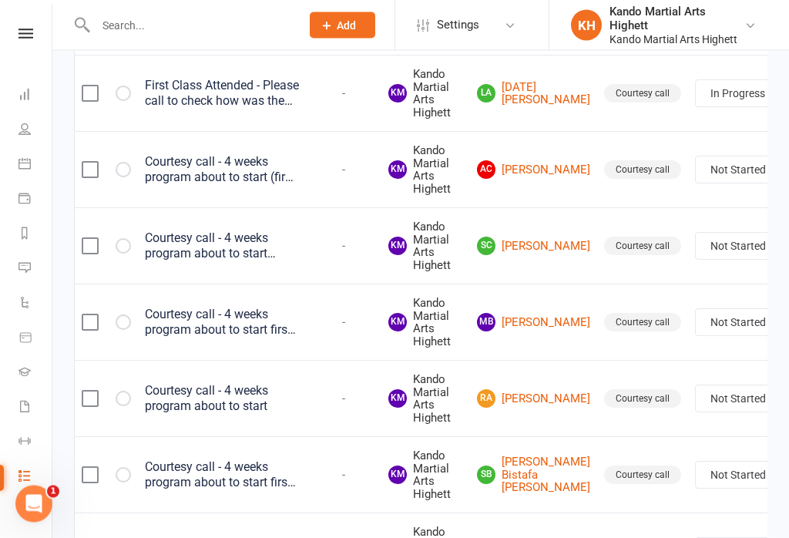
click at [249, 314] on div "Courtesy call - 4 weeks program about to start first payment - [DATE]" at bounding box center [222, 322] width 154 height 31
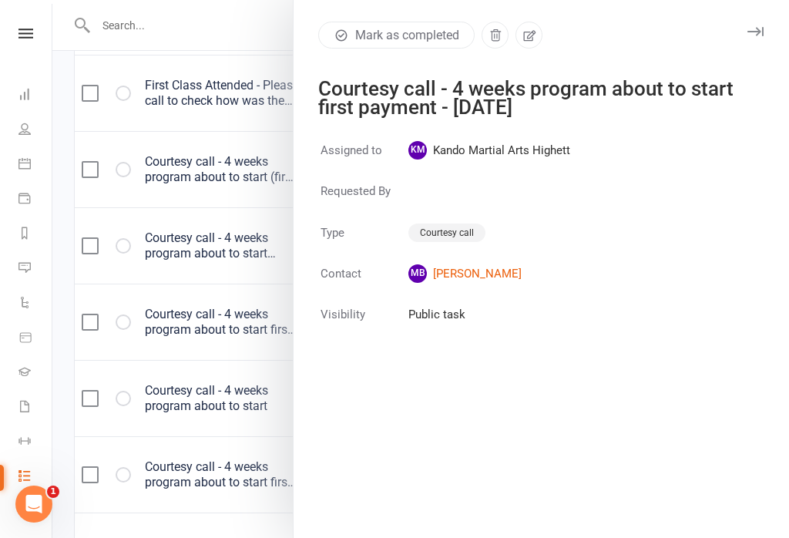
click at [193, 371] on div at bounding box center [420, 269] width 737 height 538
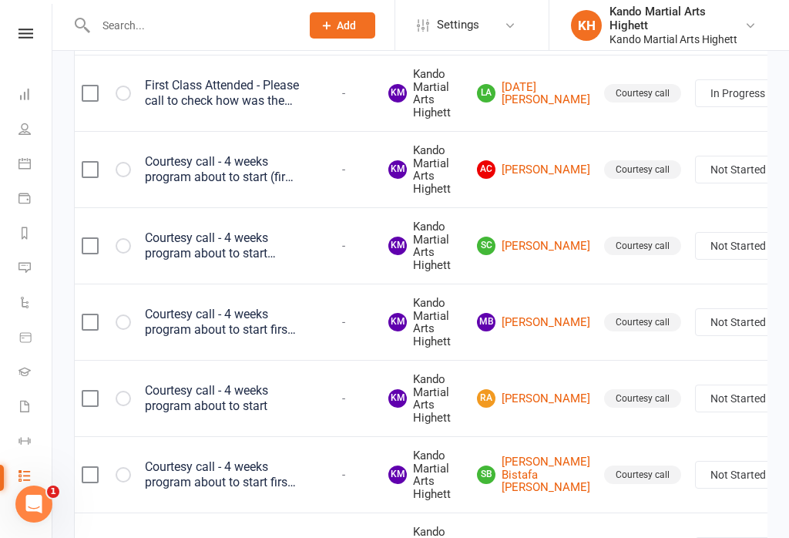
click at [190, 383] on div "Courtesy call - 4 weeks program about to start" at bounding box center [222, 398] width 154 height 31
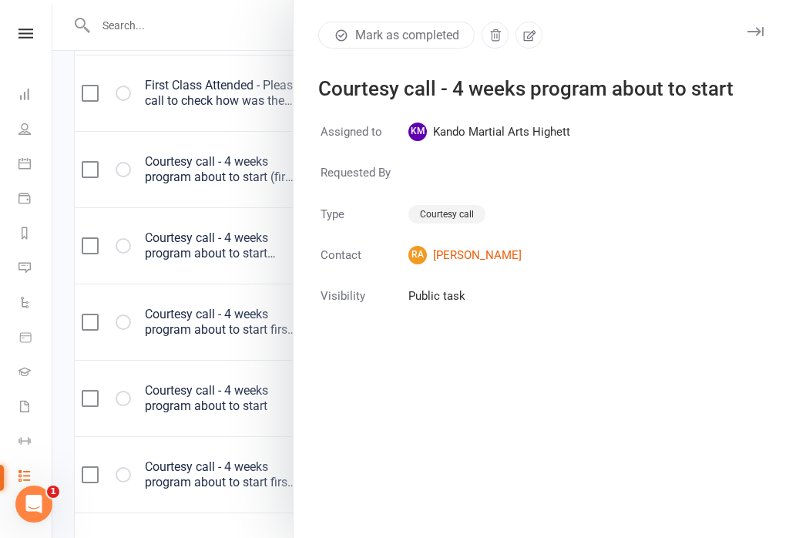
click at [180, 384] on div at bounding box center [420, 269] width 737 height 538
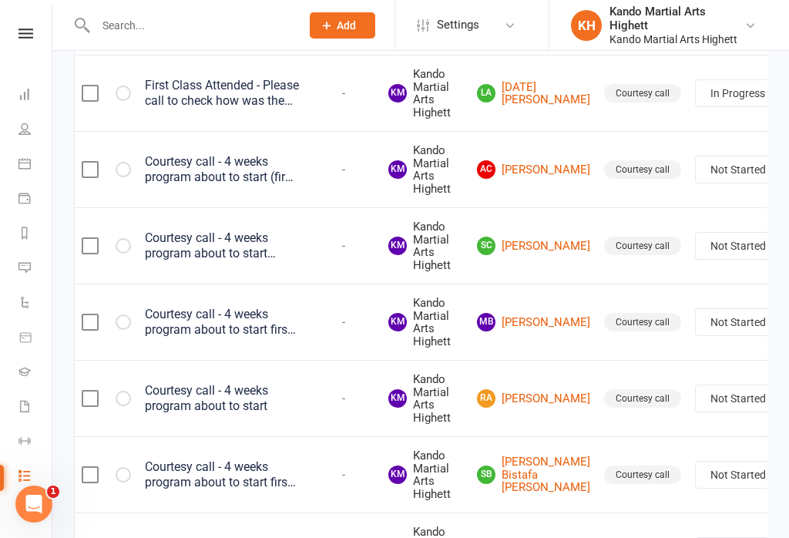
click at [236, 265] on td "Courtesy call - 4 weeks program about to start ([DATE] first payment)" at bounding box center [222, 245] width 168 height 76
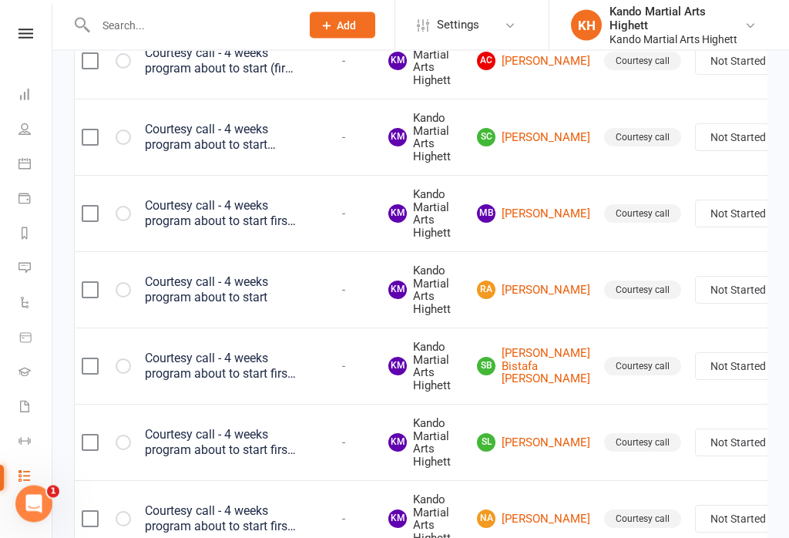
click at [215, 354] on div "Courtesy call - 4 weeks program about to start first payment - [DATE]" at bounding box center [222, 366] width 154 height 31
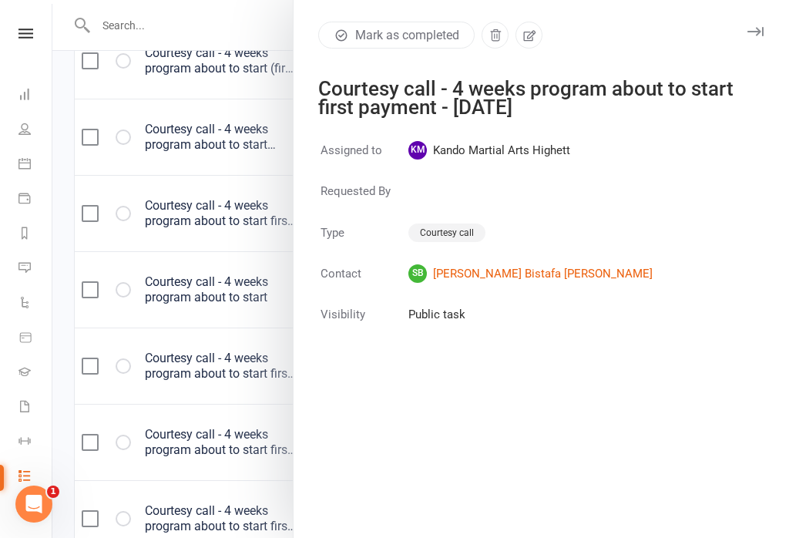
click at [194, 344] on div at bounding box center [420, 269] width 737 height 538
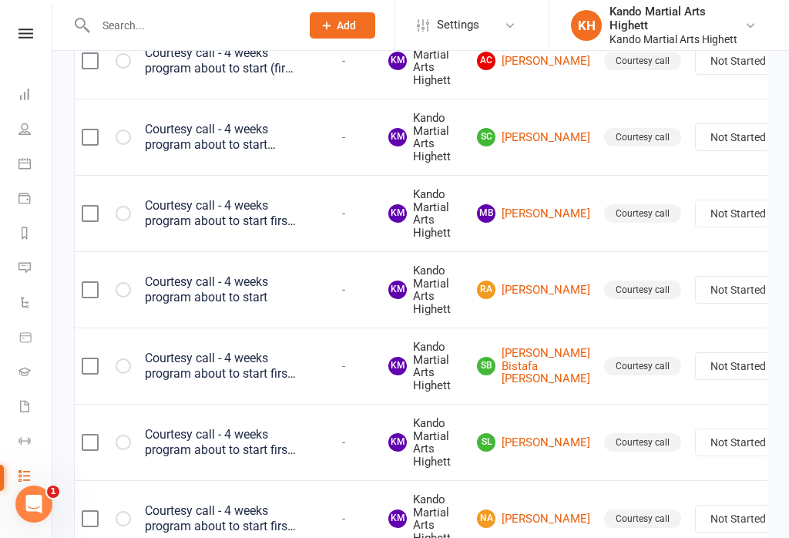
click at [249, 260] on td "Courtesy call - 4 weeks program about to start" at bounding box center [222, 289] width 168 height 76
click at [512, 280] on link "RA [PERSON_NAME]" at bounding box center [533, 289] width 113 height 18
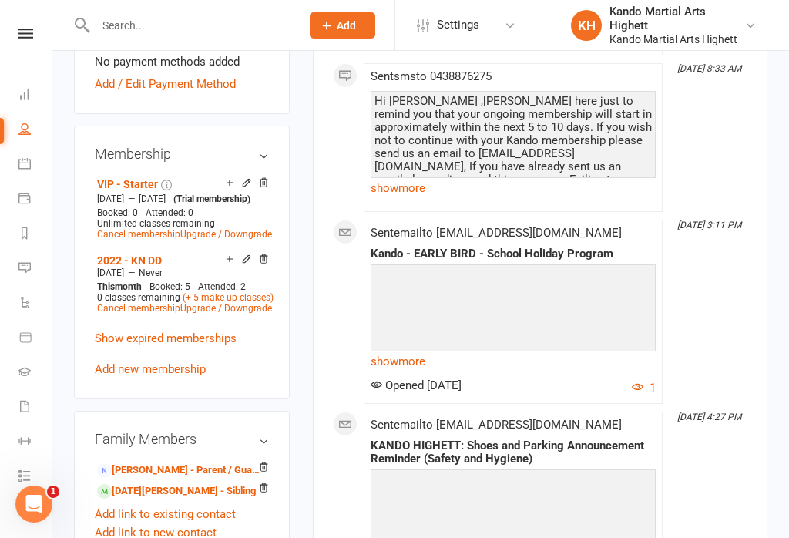
scroll to position [882, 0]
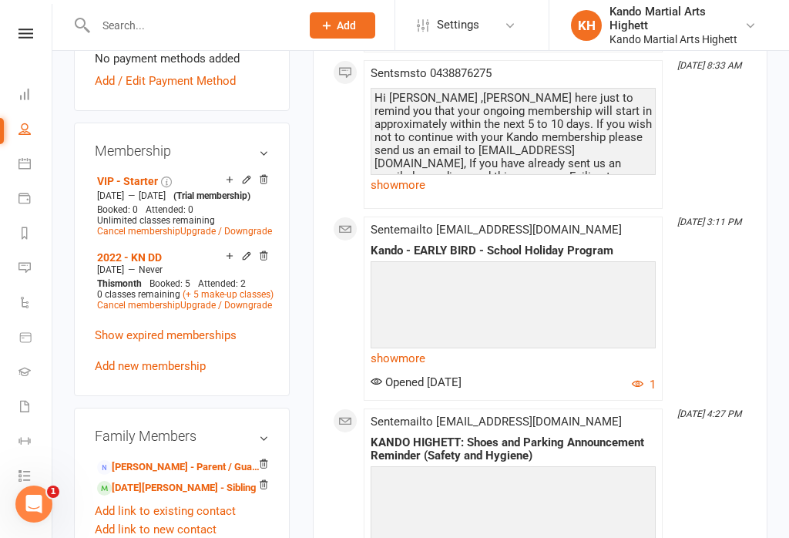
click at [146, 459] on link "[PERSON_NAME] - Parent / Guardian" at bounding box center [179, 467] width 164 height 16
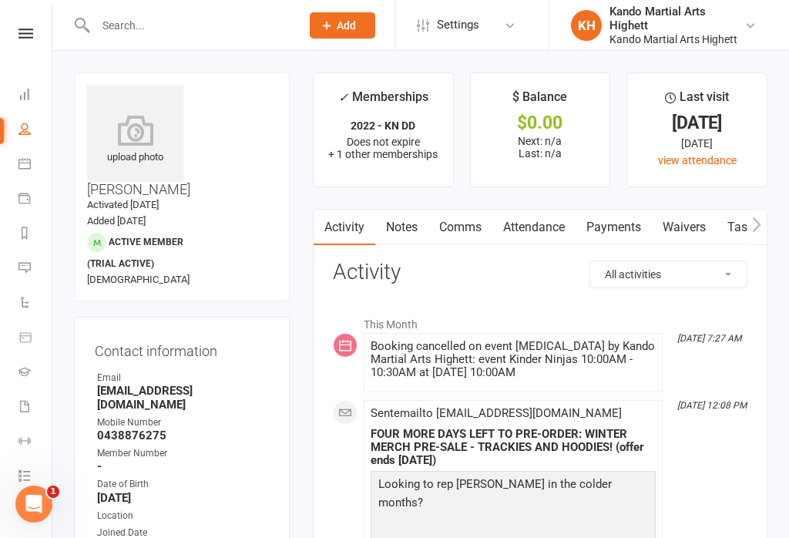
click at [25, 166] on icon at bounding box center [24, 163] width 12 height 12
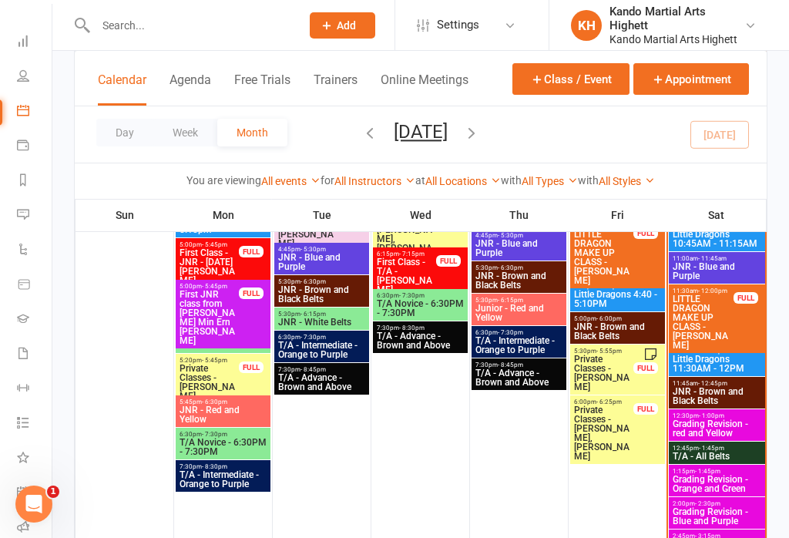
scroll to position [52, 2]
click at [18, 205] on link "Messages" at bounding box center [34, 217] width 35 height 35
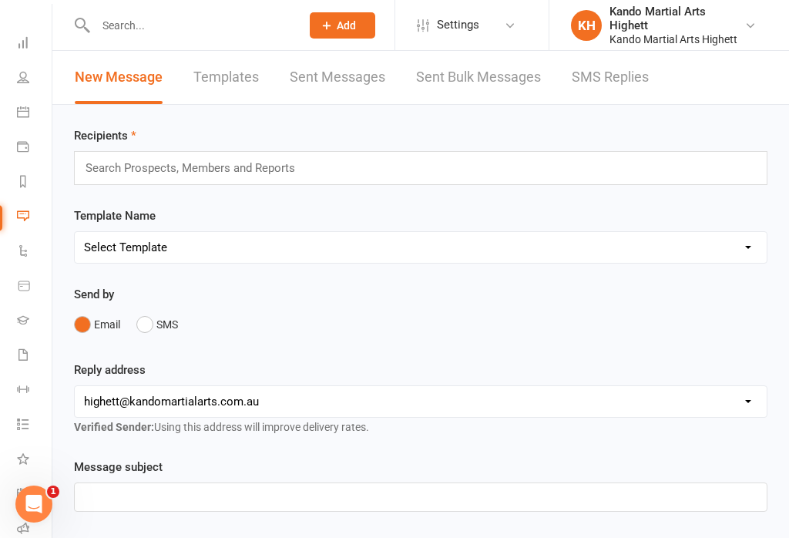
click at [29, 295] on link "Product Sales" at bounding box center [34, 287] width 35 height 35
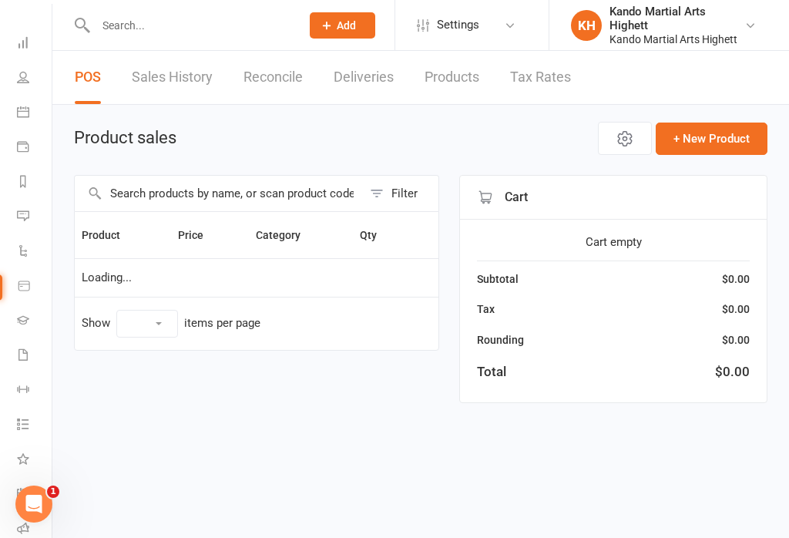
select select "10"
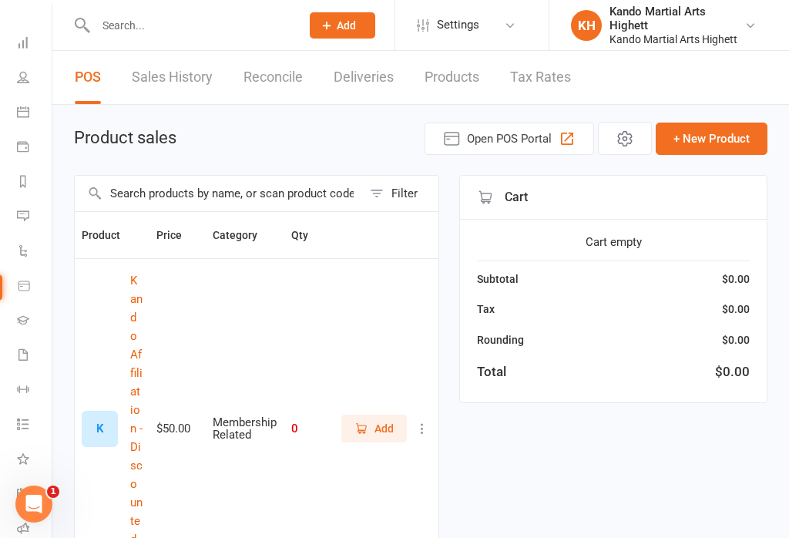
click at [25, 141] on icon at bounding box center [23, 146] width 12 height 12
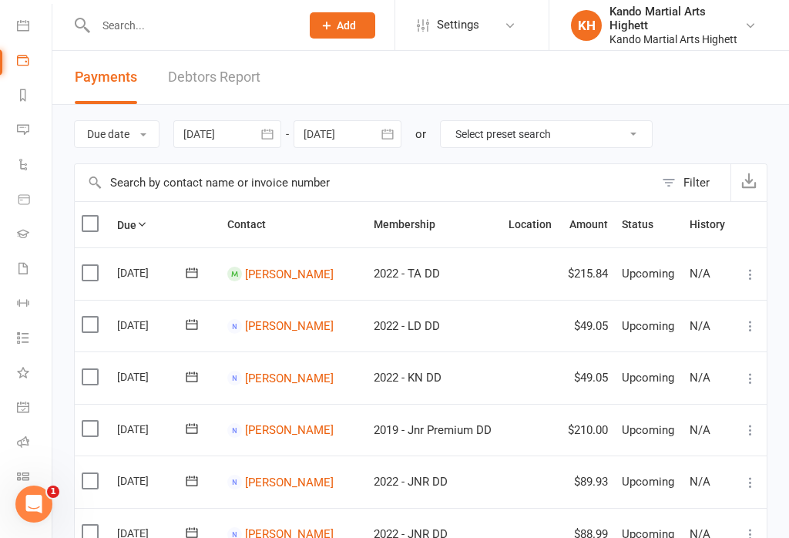
scroll to position [138, 2]
click at [22, 275] on link "Waivers" at bounding box center [34, 270] width 35 height 35
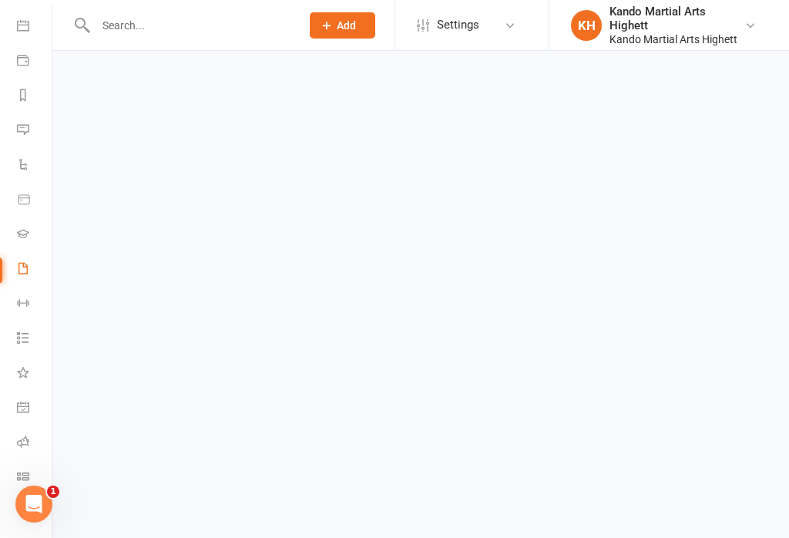
select select "100"
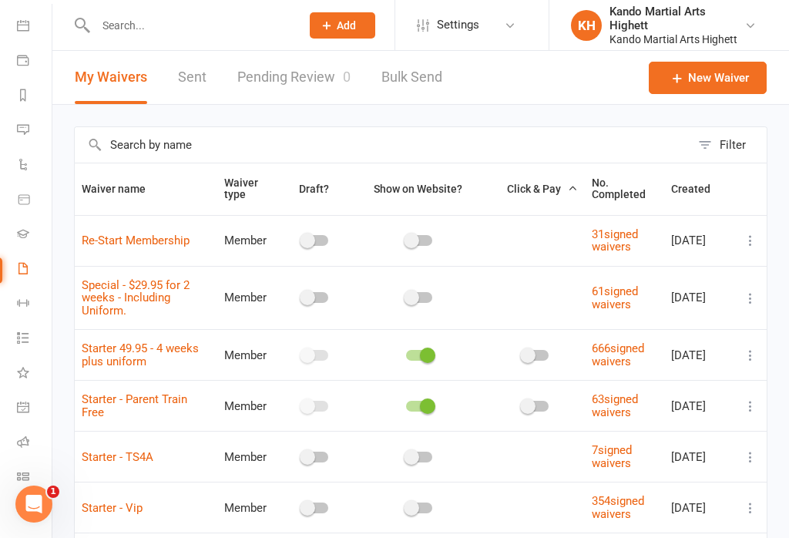
click at [22, 239] on icon at bounding box center [23, 233] width 12 height 12
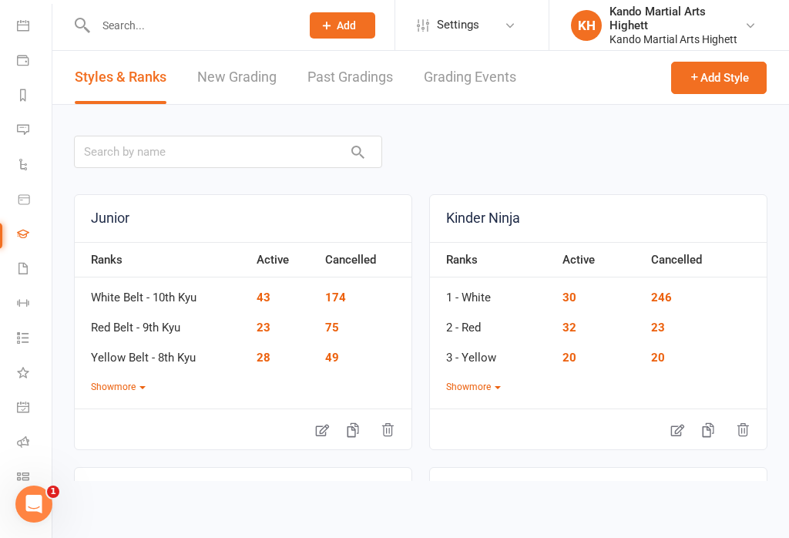
click at [425, 96] on link "Grading Events" at bounding box center [470, 77] width 92 height 53
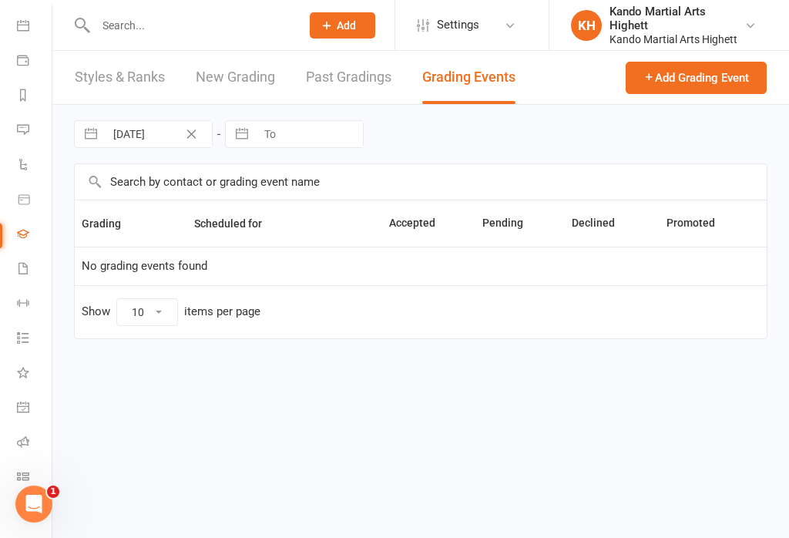
select select "100"
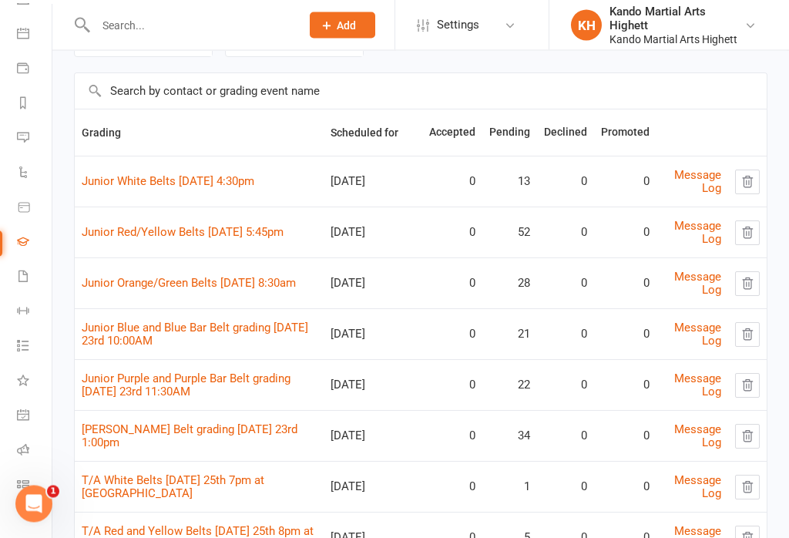
scroll to position [91, 0]
click at [189, 186] on link "Junior White Belts [DATE] 4:30pm" at bounding box center [168, 181] width 173 height 14
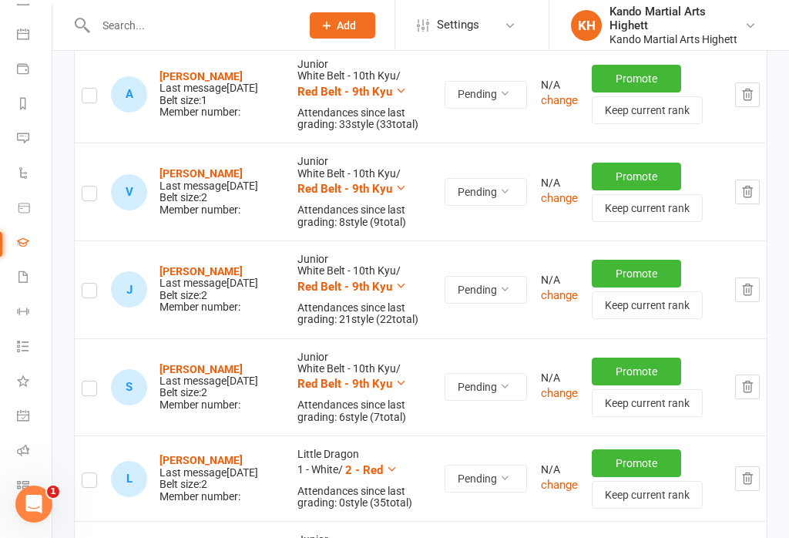
scroll to position [297, 0]
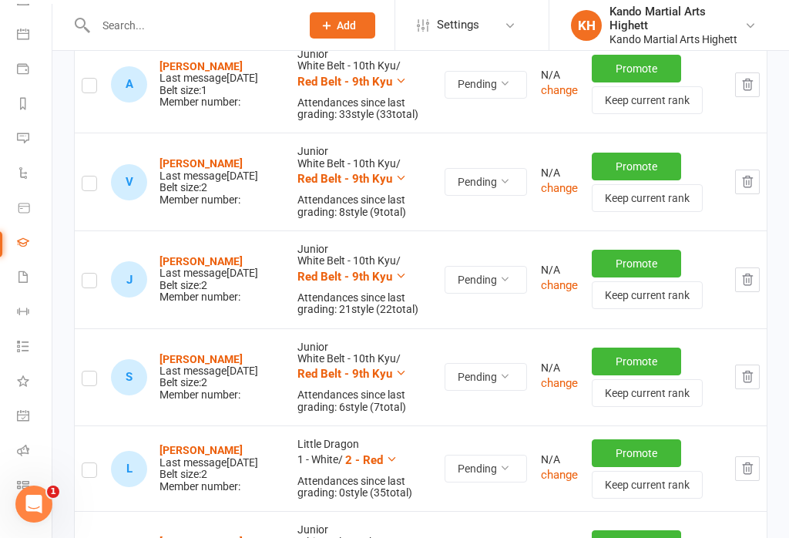
click at [29, 49] on link "Calendar" at bounding box center [34, 35] width 35 height 35
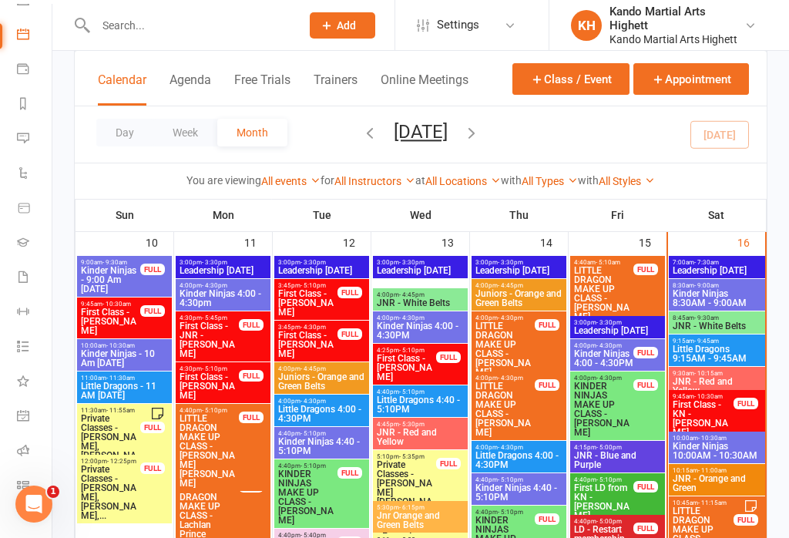
scroll to position [1453, 0]
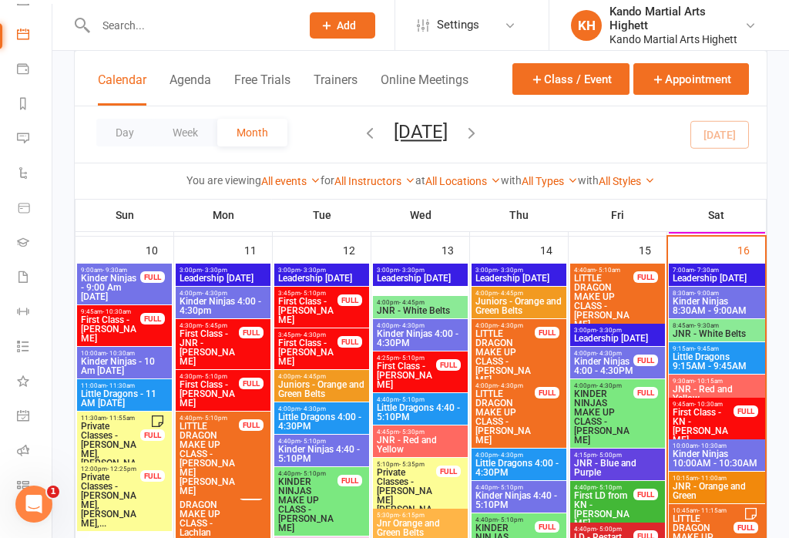
click at [725, 329] on span "JNR - White Belts" at bounding box center [717, 333] width 90 height 9
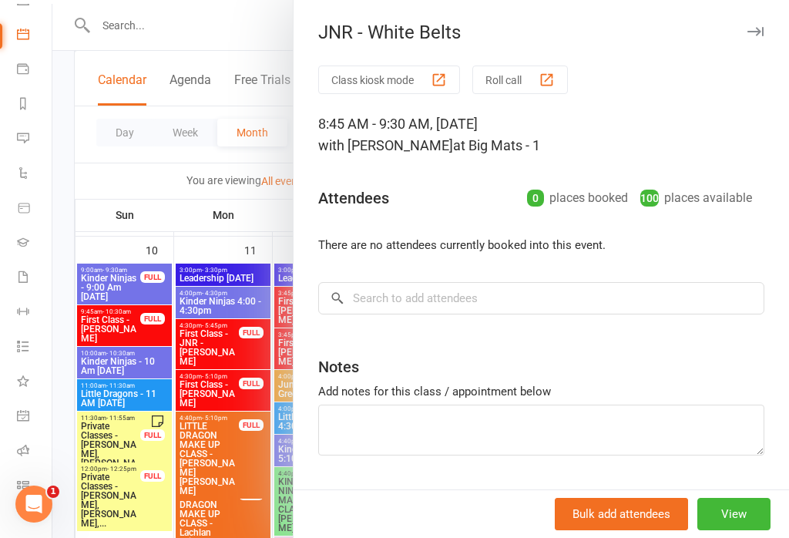
click at [529, 83] on button "Roll call" at bounding box center [520, 80] width 96 height 29
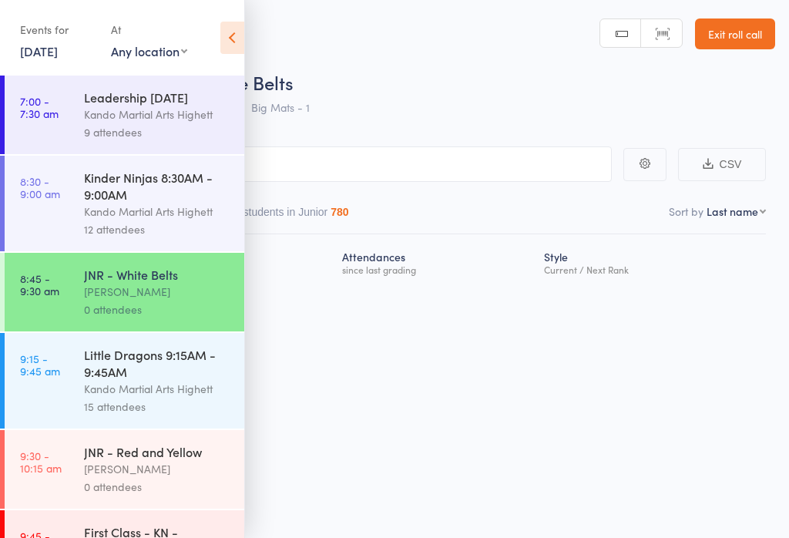
click at [223, 44] on icon at bounding box center [232, 38] width 24 height 32
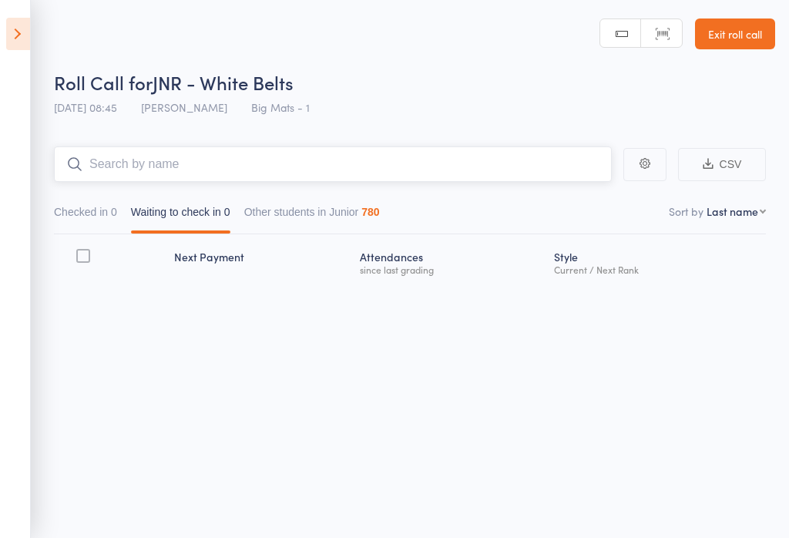
click at [321, 159] on input "search" at bounding box center [333, 163] width 558 height 35
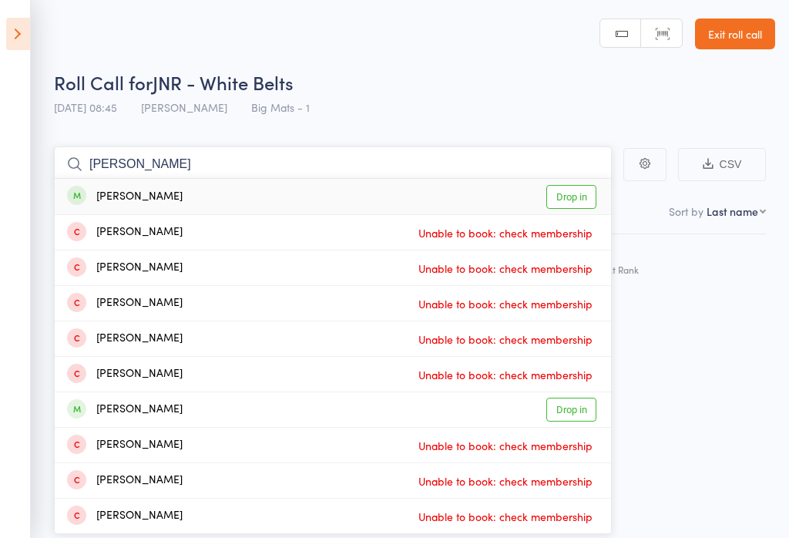
type input "Samuel chin"
click at [583, 202] on link "Drop in" at bounding box center [571, 197] width 50 height 24
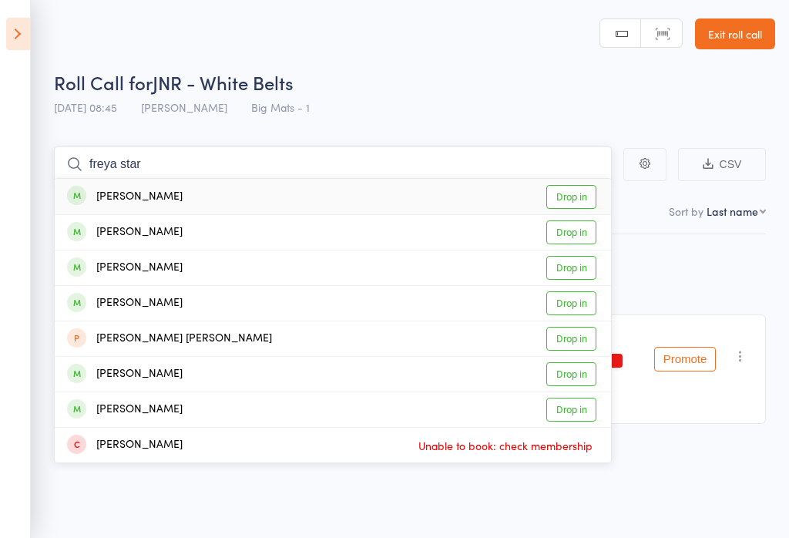
type input "freya star"
click at [574, 202] on link "Drop in" at bounding box center [571, 197] width 50 height 24
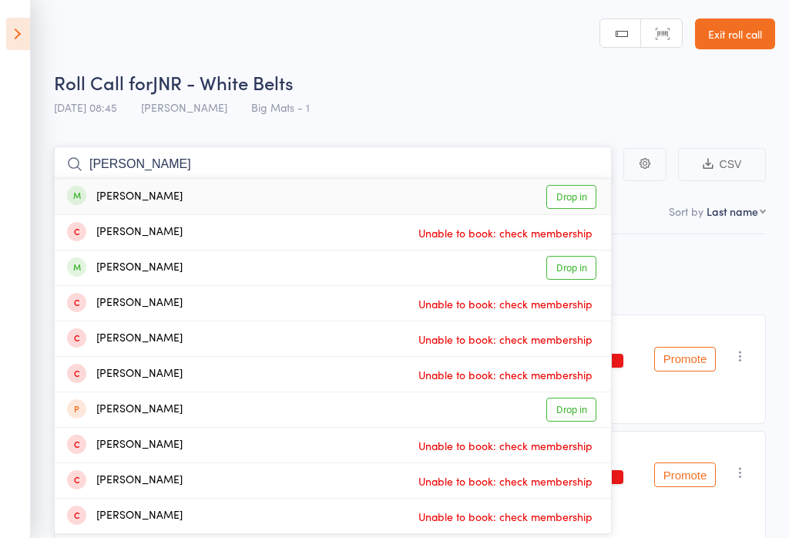
type input "lucas hayes"
click at [573, 197] on link "Drop in" at bounding box center [571, 197] width 50 height 24
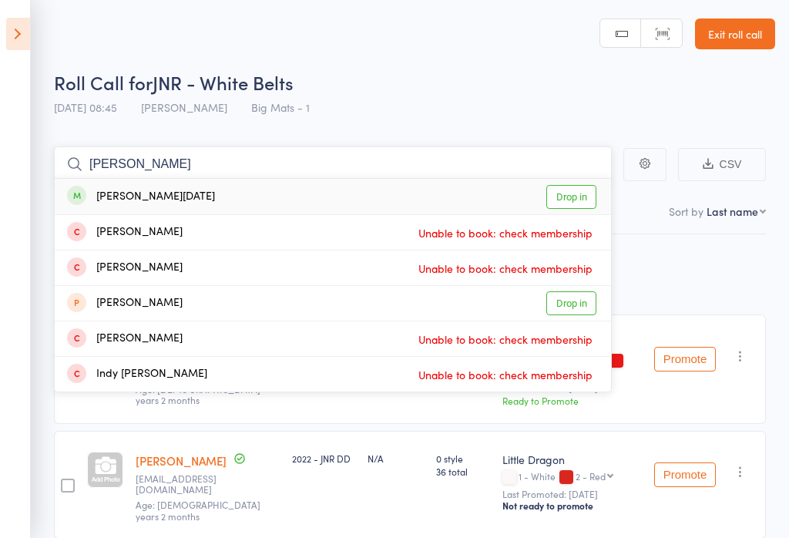
type input "loïe"
click at [580, 203] on link "Drop in" at bounding box center [571, 197] width 50 height 24
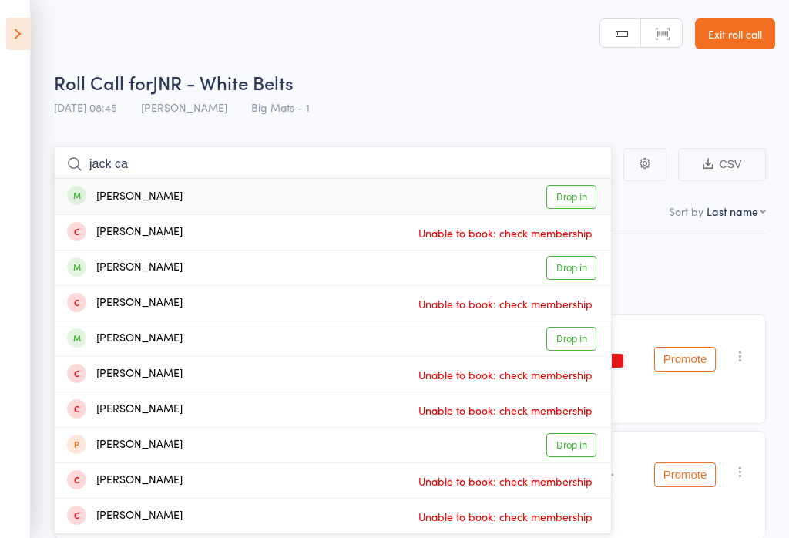
type input "jack ca"
click at [583, 195] on link "Drop in" at bounding box center [571, 197] width 50 height 24
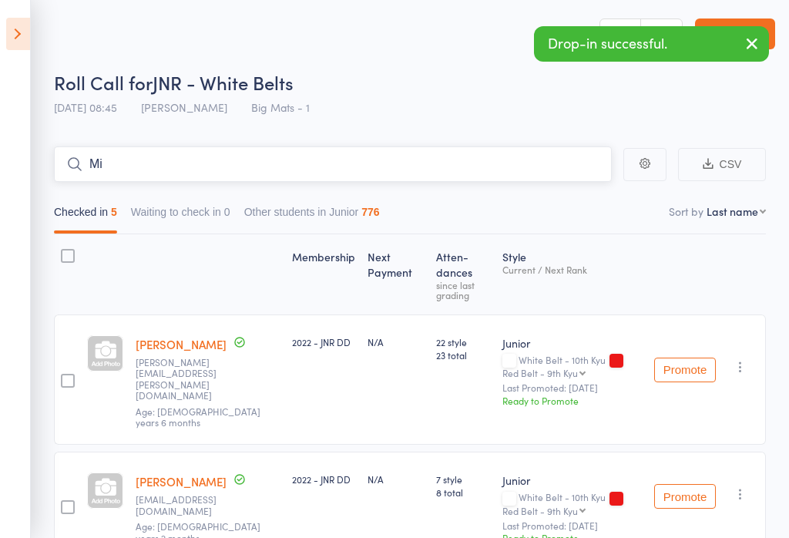
type input "M"
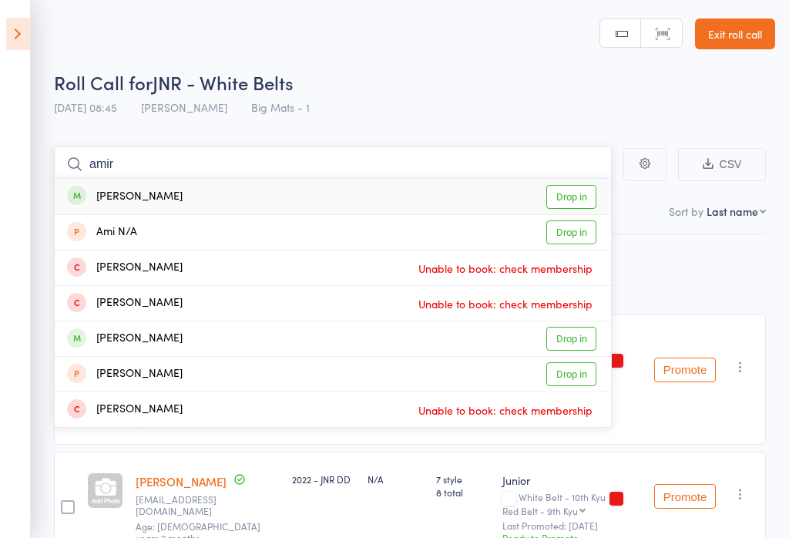
type input "amir"
click at [569, 196] on link "Drop in" at bounding box center [571, 197] width 50 height 24
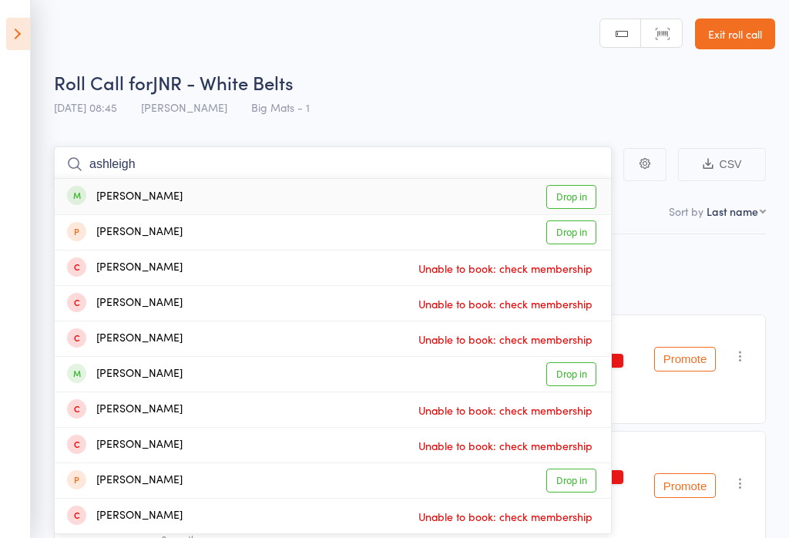
type input "ashleigh"
click at [573, 194] on link "Drop in" at bounding box center [571, 197] width 50 height 24
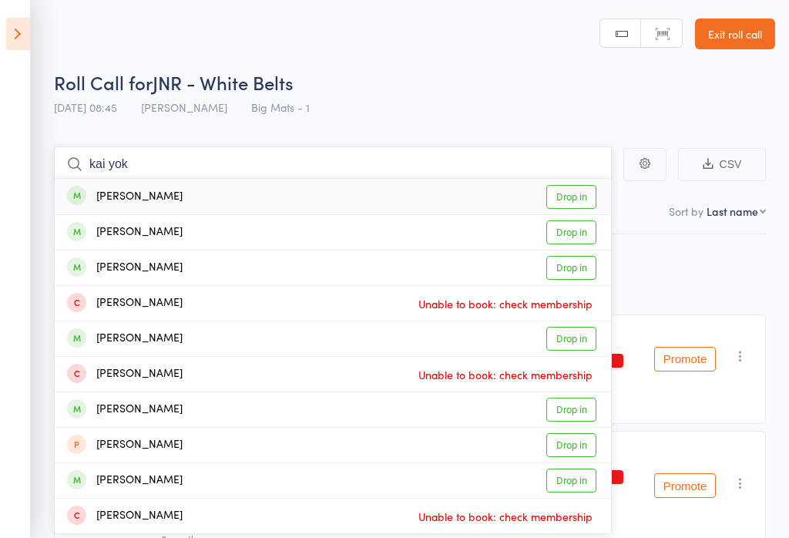
type input "kai yok"
click at [572, 190] on link "Drop in" at bounding box center [571, 197] width 50 height 24
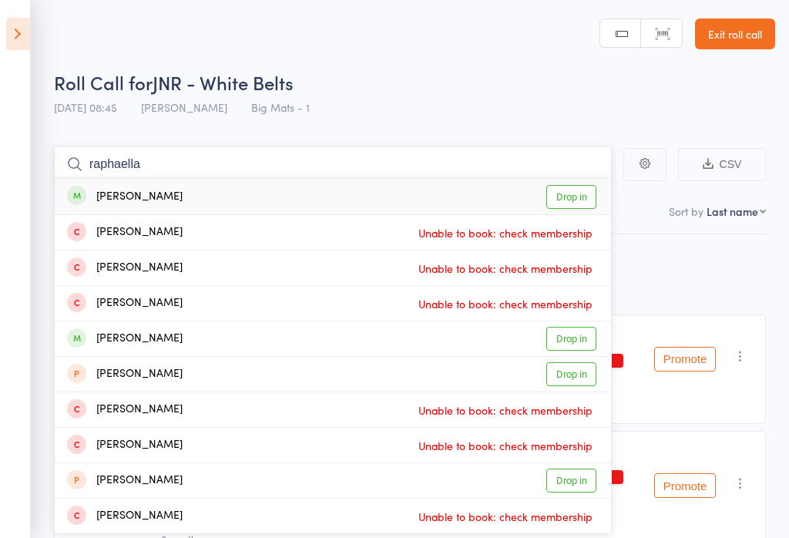
type input "raphaella"
click at [576, 203] on link "Drop in" at bounding box center [571, 197] width 50 height 24
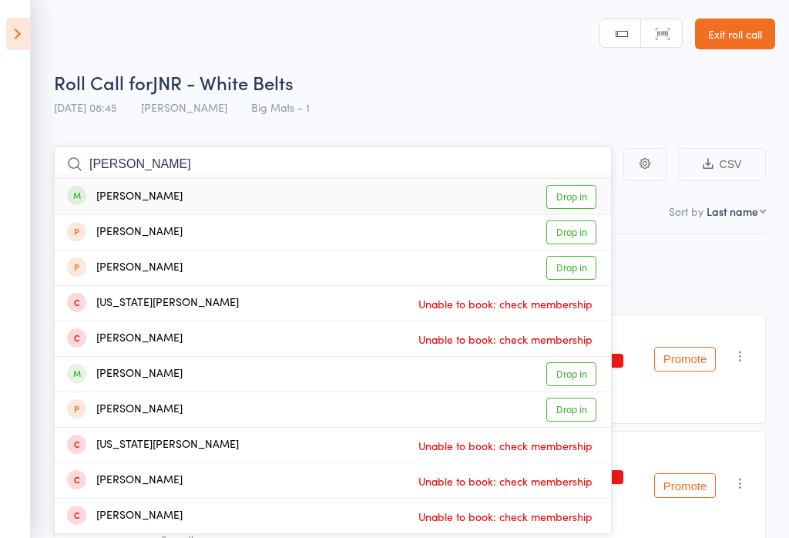
type input "iliana hob"
click at [594, 193] on link "Drop in" at bounding box center [571, 197] width 50 height 24
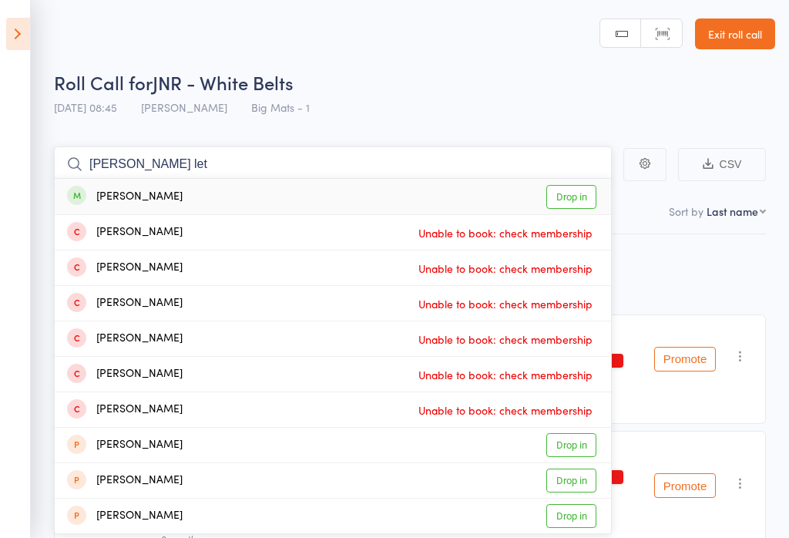
type input "ellie let"
click at [579, 193] on link "Drop in" at bounding box center [571, 197] width 50 height 24
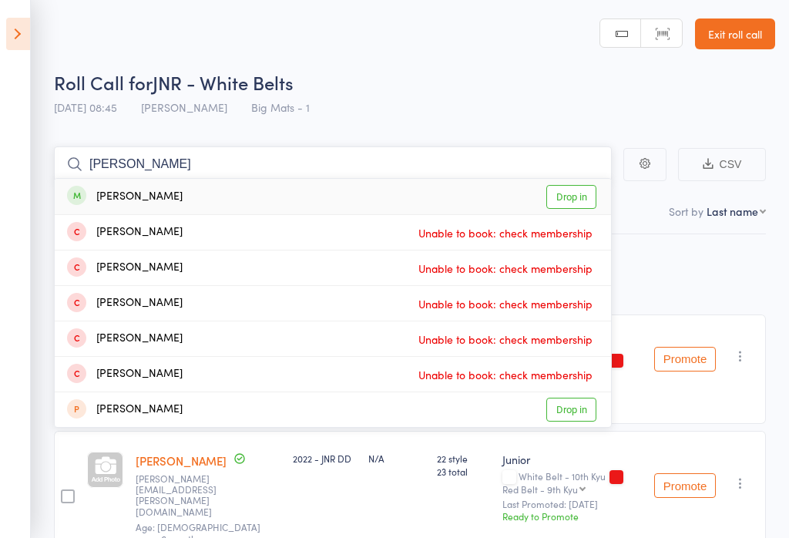
type input "valentina"
click at [590, 200] on link "Drop in" at bounding box center [571, 197] width 50 height 24
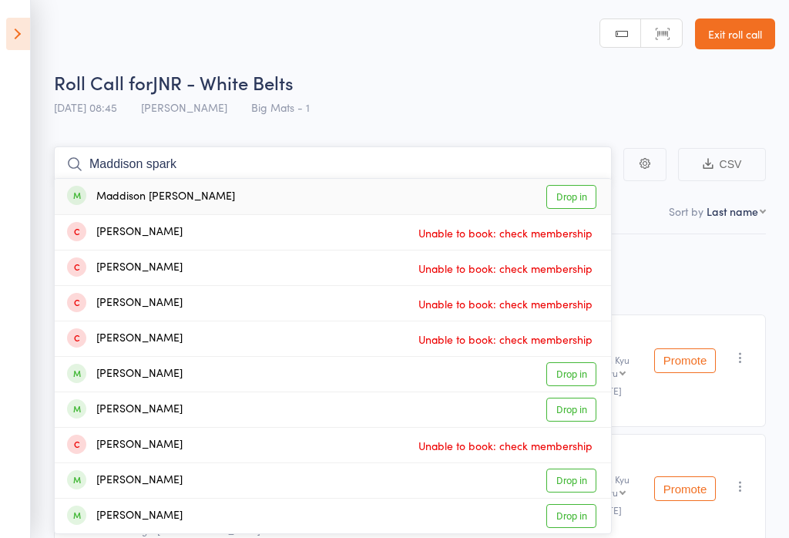
type input "Maddison spark"
click at [575, 194] on link "Drop in" at bounding box center [571, 197] width 50 height 24
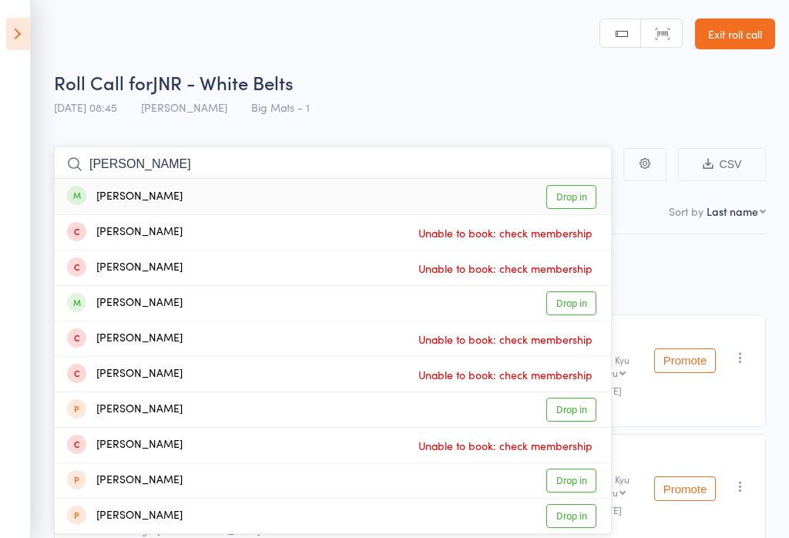
type input "louis ka"
click at [569, 205] on link "Drop in" at bounding box center [571, 197] width 50 height 24
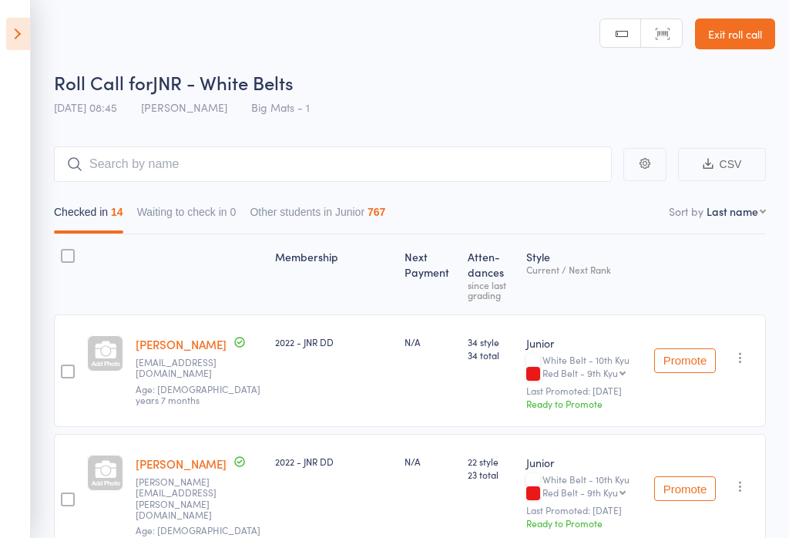
click at [731, 27] on link "Exit roll call" at bounding box center [735, 33] width 80 height 31
